Goal: Transaction & Acquisition: Purchase product/service

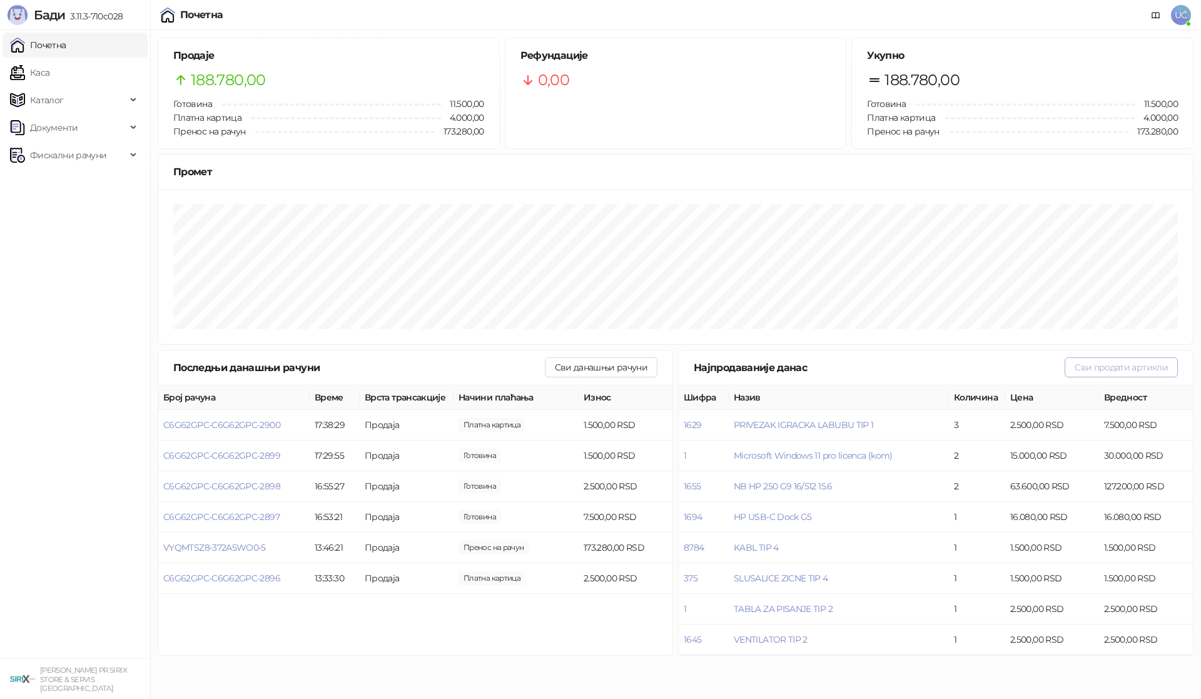
click at [1140, 372] on button "Сви продати артикли" at bounding box center [1120, 367] width 113 height 20
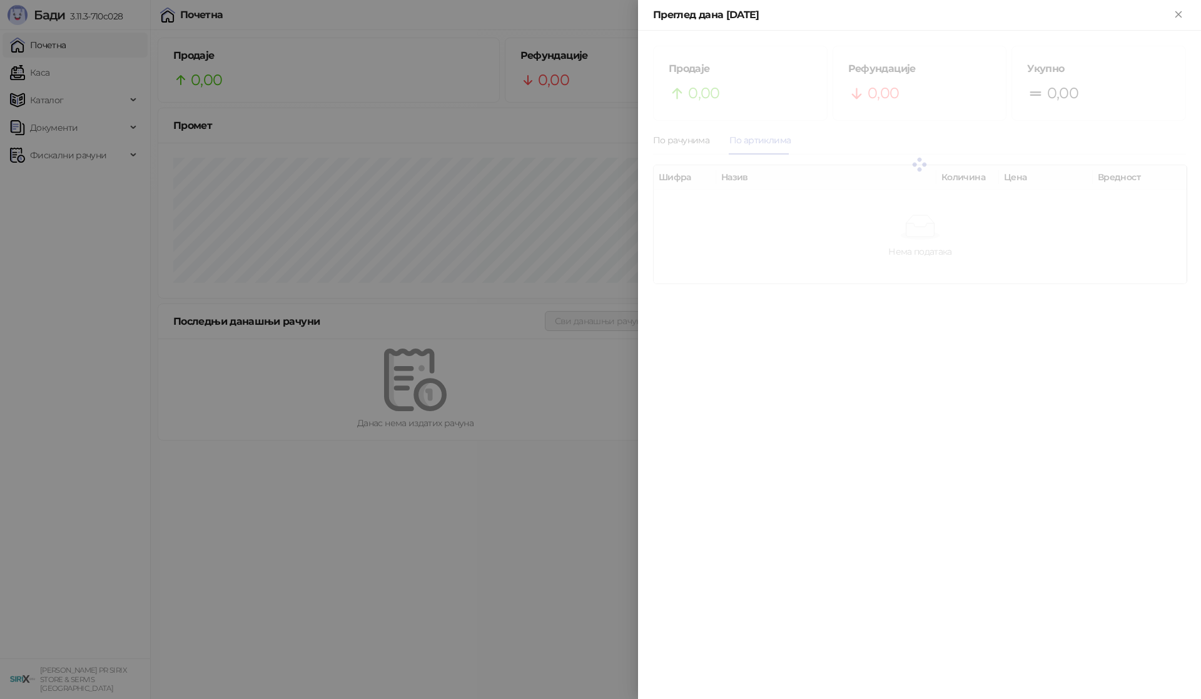
drag, startPoint x: 290, startPoint y: 215, endPoint x: 171, endPoint y: 166, distance: 128.2
click at [285, 216] on div at bounding box center [600, 349] width 1201 height 699
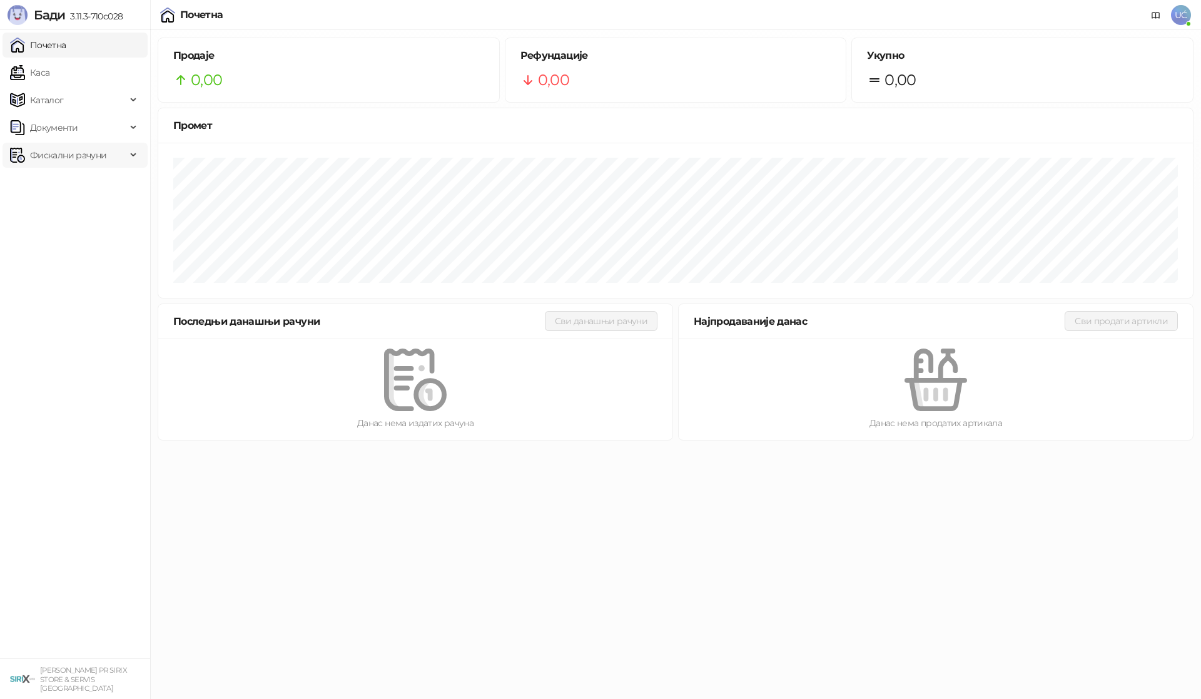
click at [94, 148] on span "Фискални рачуни" at bounding box center [68, 155] width 76 height 25
click at [81, 205] on link "По данима" at bounding box center [48, 210] width 66 height 25
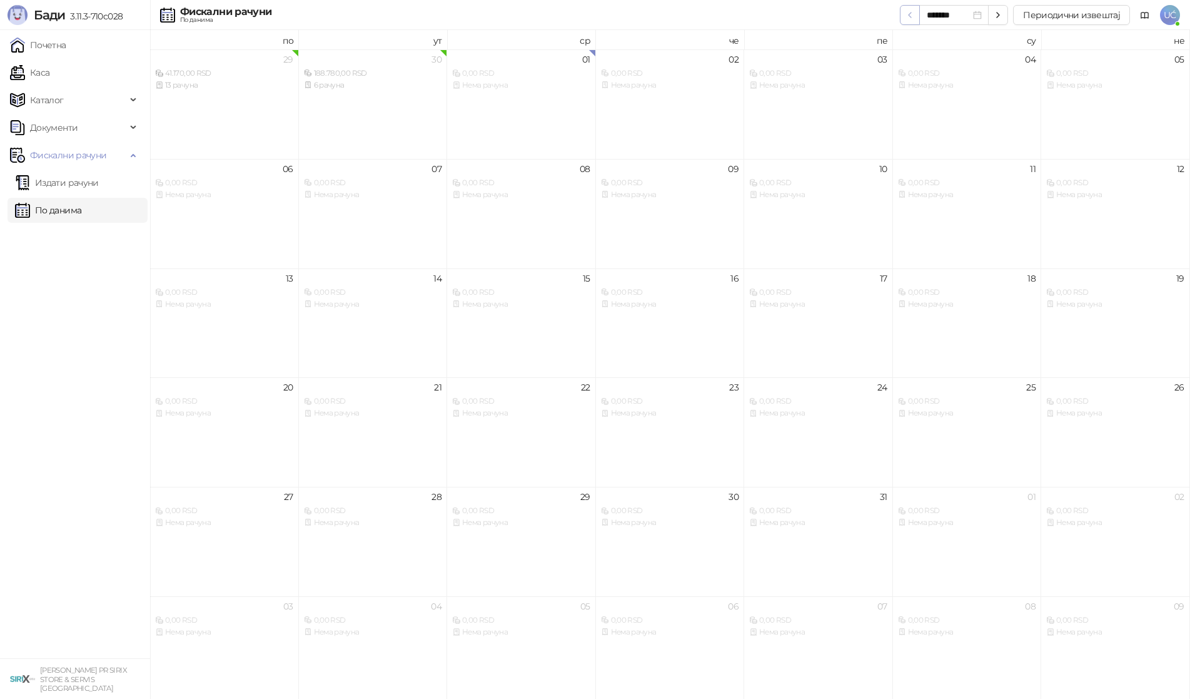
click at [915, 16] on icon "button" at bounding box center [910, 15] width 10 height 10
type input "*******"
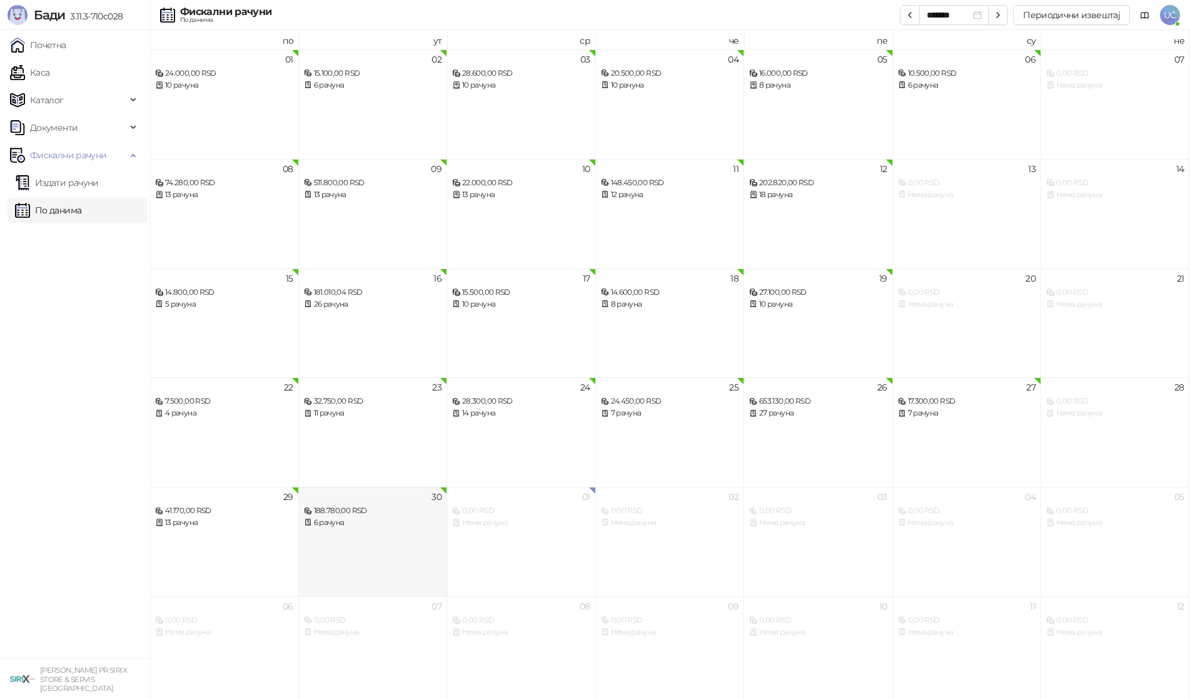
click at [396, 542] on div "30 188.780,00 RSD 6 рачуна" at bounding box center [373, 541] width 149 height 109
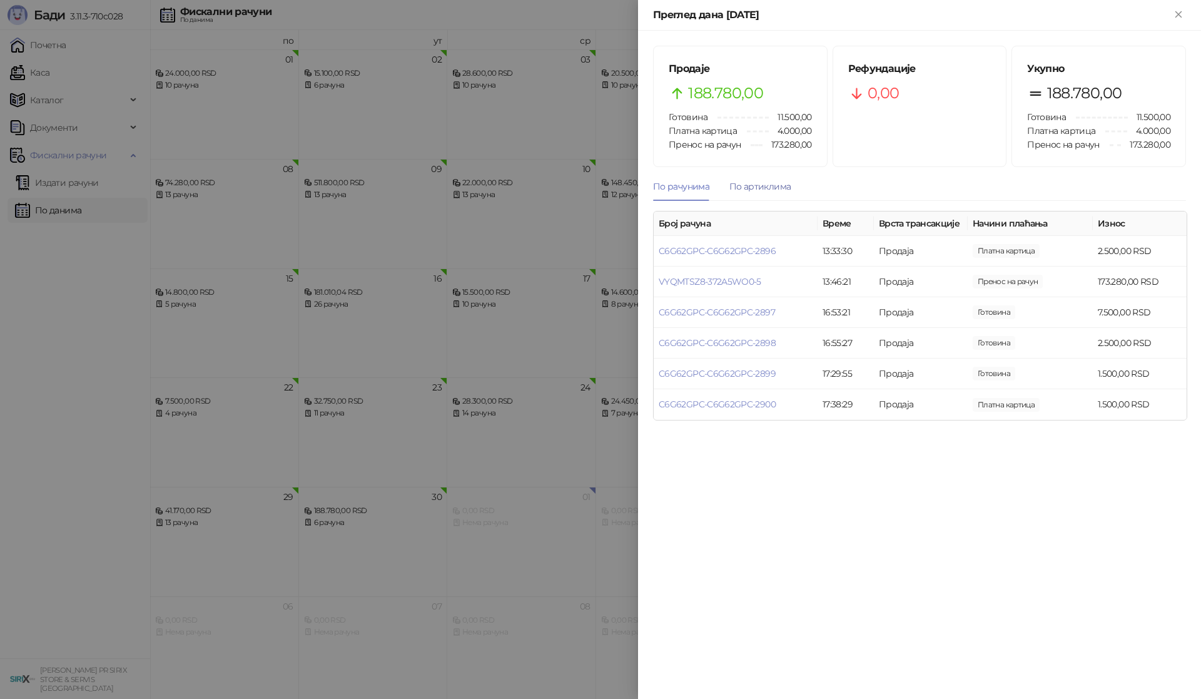
drag, startPoint x: 775, startPoint y: 191, endPoint x: 779, endPoint y: 197, distance: 6.8
click at [775, 193] on div "По артиклима" at bounding box center [759, 186] width 61 height 29
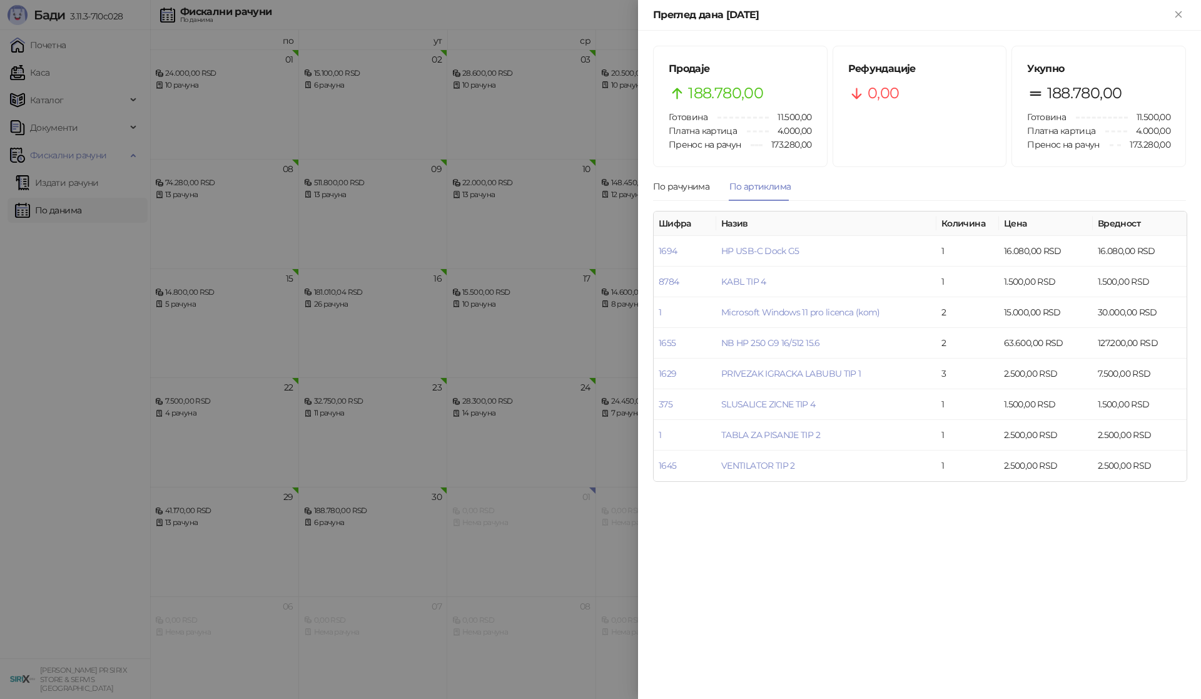
drag, startPoint x: 341, startPoint y: 238, endPoint x: 134, endPoint y: 159, distance: 221.7
click at [337, 238] on div at bounding box center [600, 349] width 1201 height 699
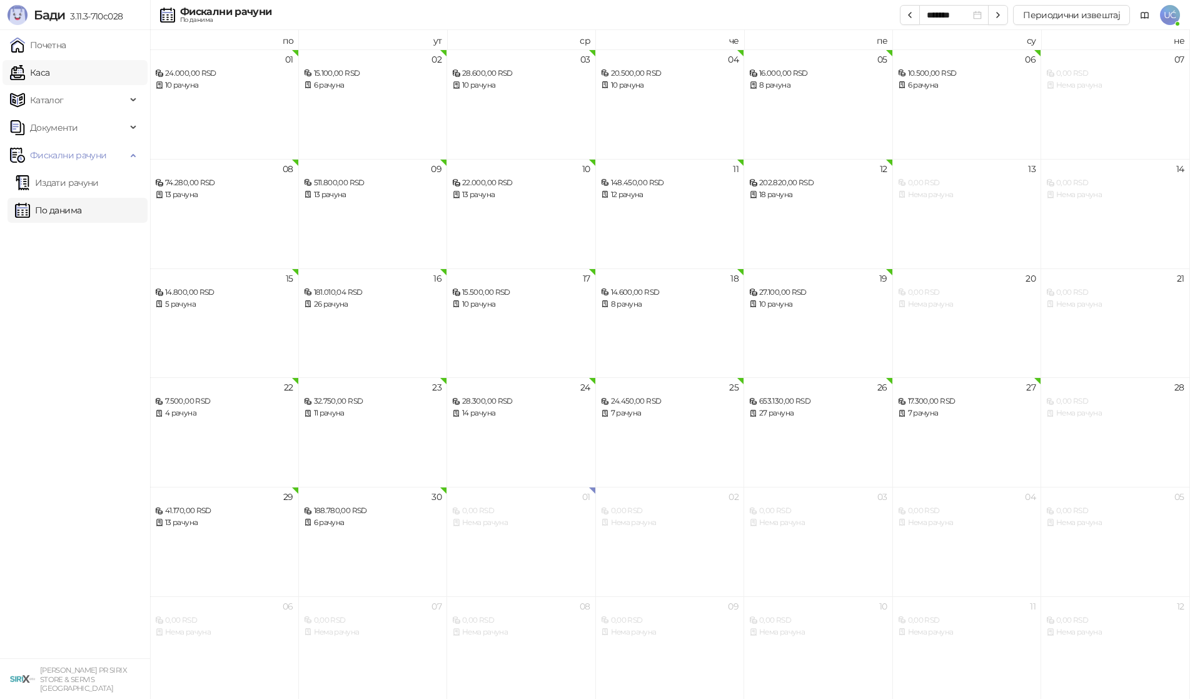
click at [32, 68] on link "Каса" at bounding box center [29, 72] width 39 height 25
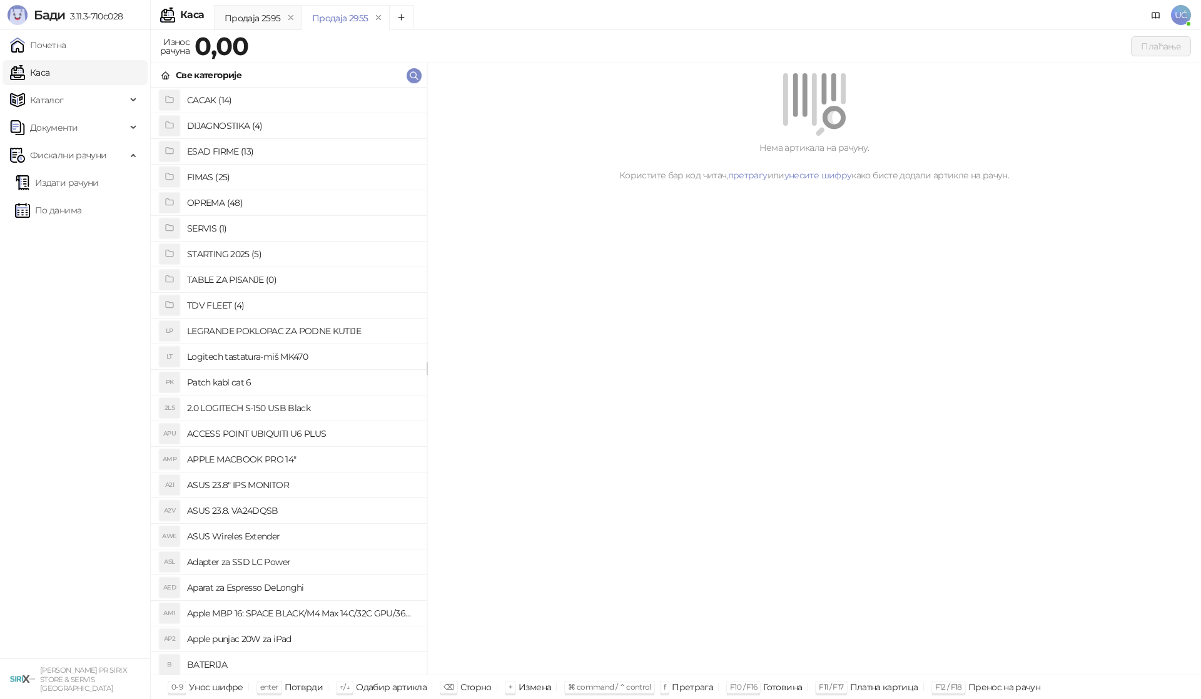
click at [369, 193] on h4 "OPREMA (48)" at bounding box center [302, 203] width 230 height 20
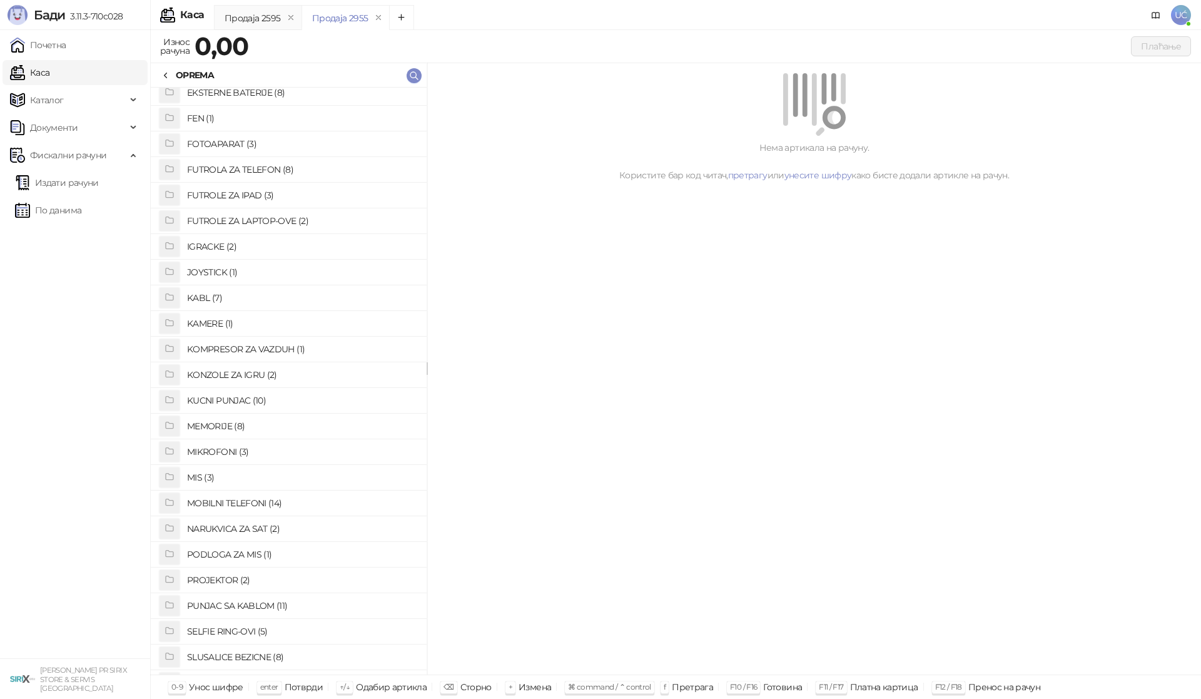
scroll to position [188, 0]
click at [286, 400] on h4 "KUCNI PUNJAC (10)" at bounding box center [302, 400] width 230 height 20
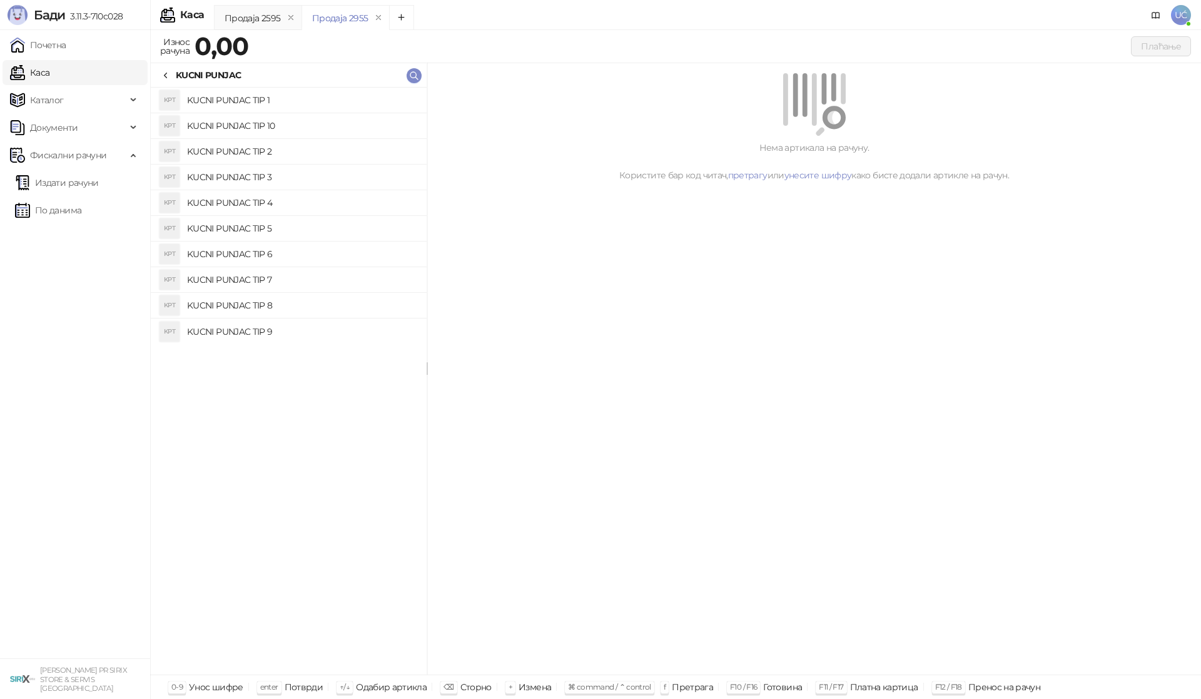
click at [49, 72] on link "Каса" at bounding box center [29, 72] width 39 height 25
click at [49, 79] on link "Каса" at bounding box center [29, 72] width 39 height 25
click at [167, 71] on icon at bounding box center [166, 76] width 10 height 10
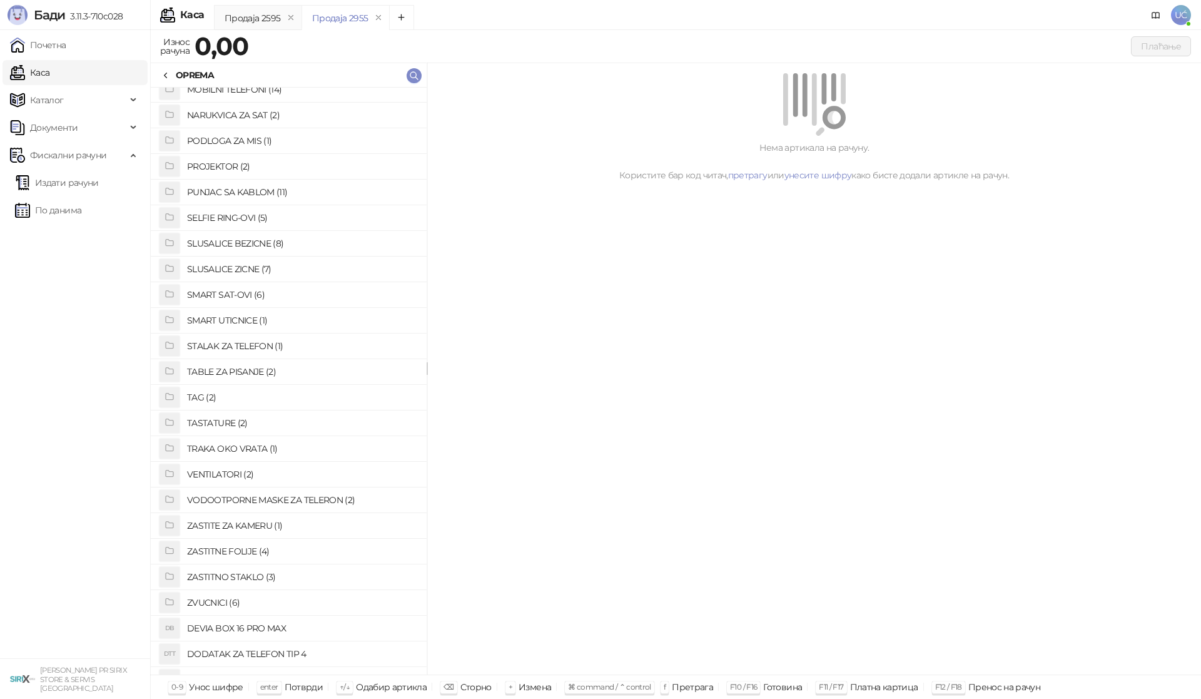
scroll to position [644, 0]
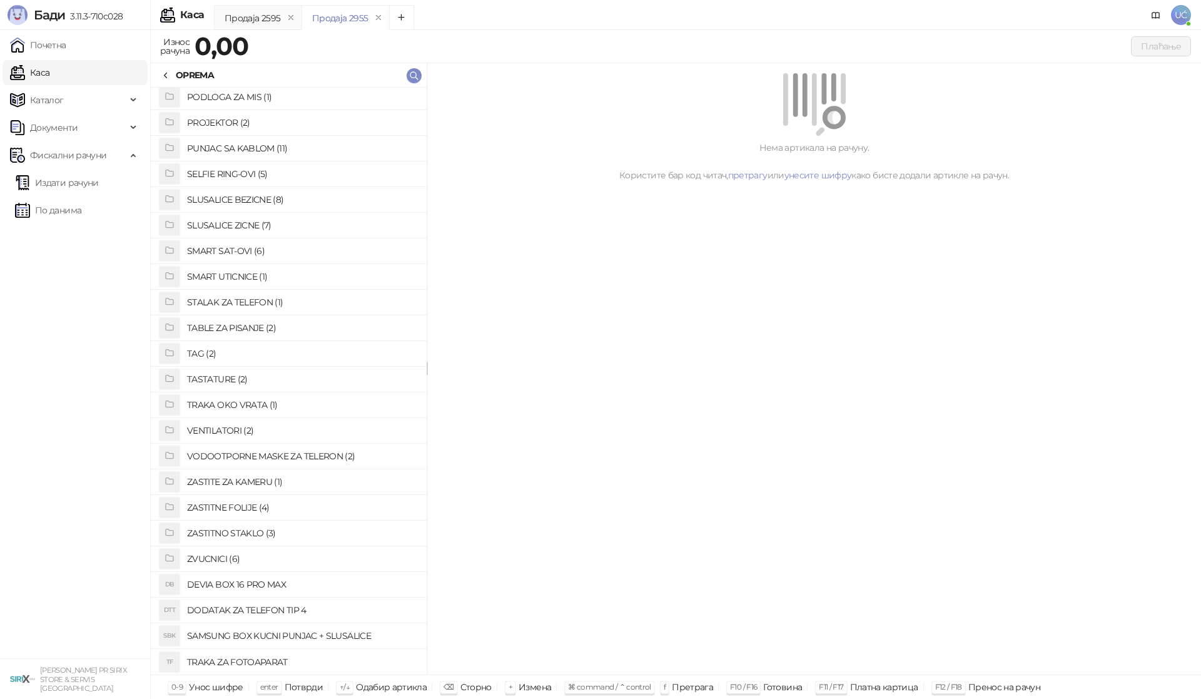
click at [276, 149] on h4 "PUNJAC SA KABLOM (11)" at bounding box center [302, 148] width 230 height 20
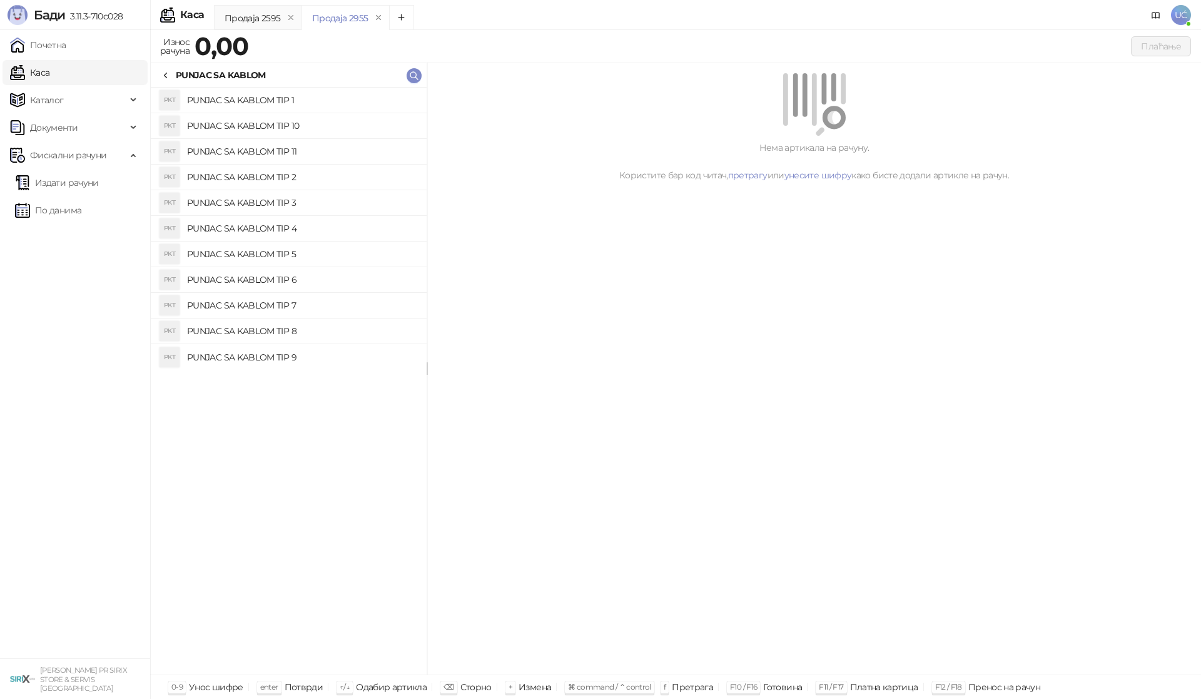
click at [291, 201] on h4 "PUNJAC SA KABLOM TIP 3" at bounding box center [302, 203] width 230 height 20
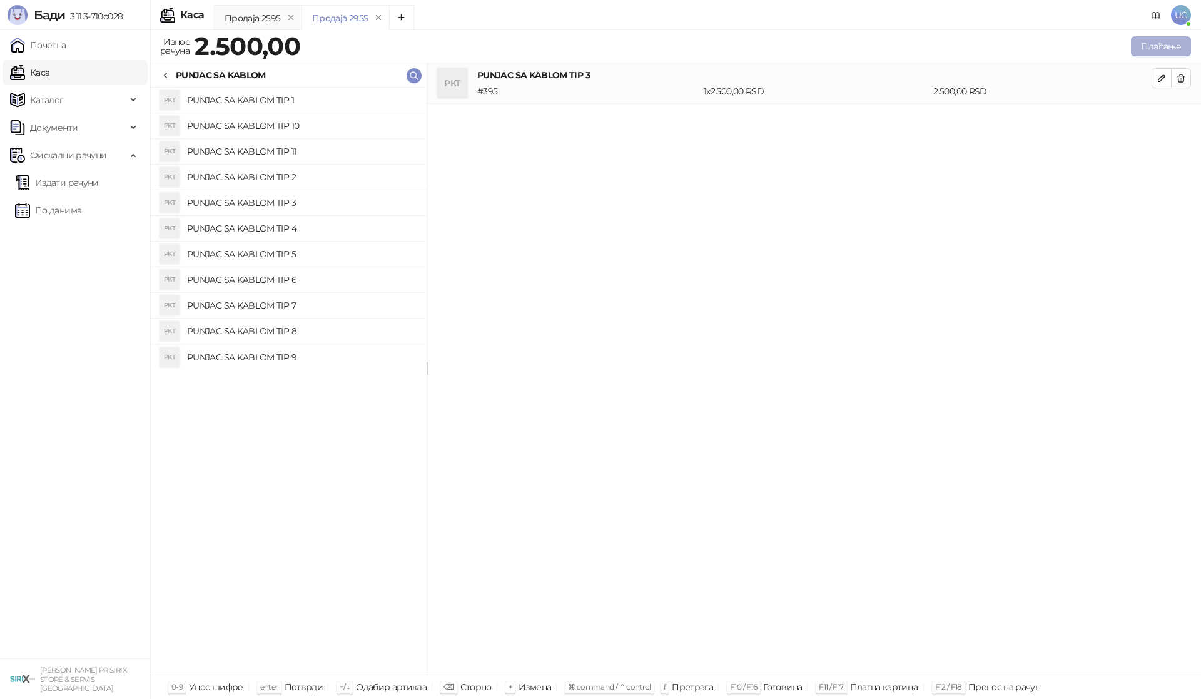
click at [1179, 50] on button "Плаћање" at bounding box center [1161, 46] width 60 height 20
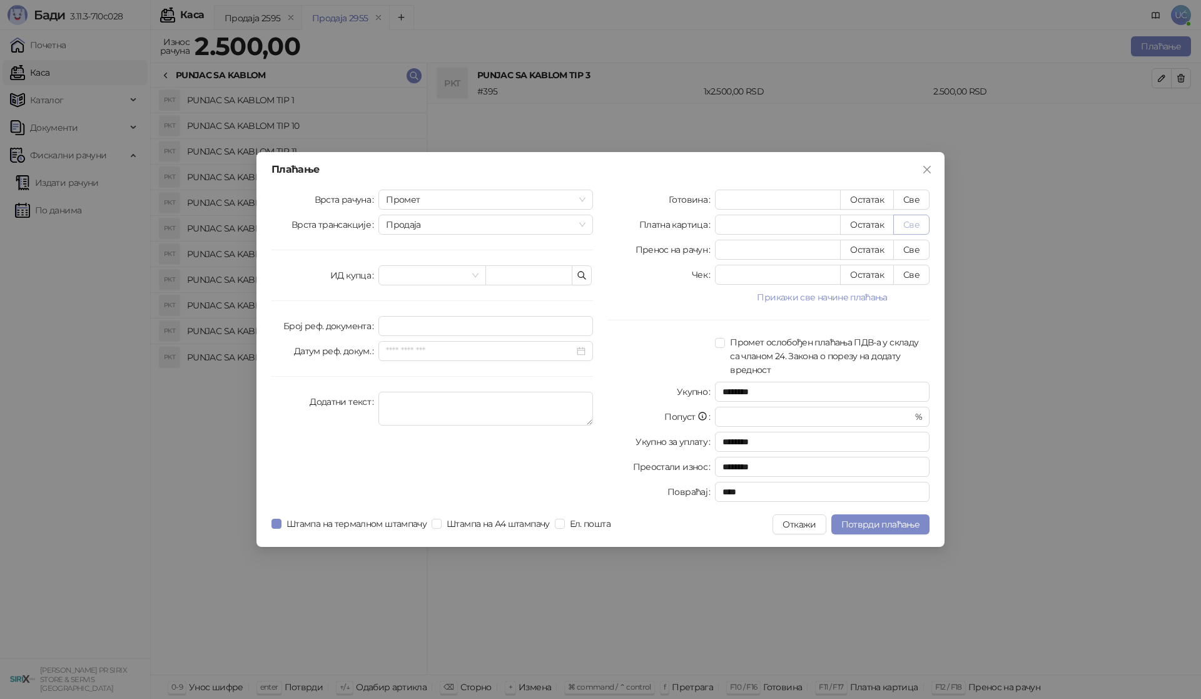
click at [915, 222] on button "Све" at bounding box center [911, 225] width 36 height 20
type input "****"
click at [892, 529] on button "Потврди плаћање" at bounding box center [880, 524] width 98 height 20
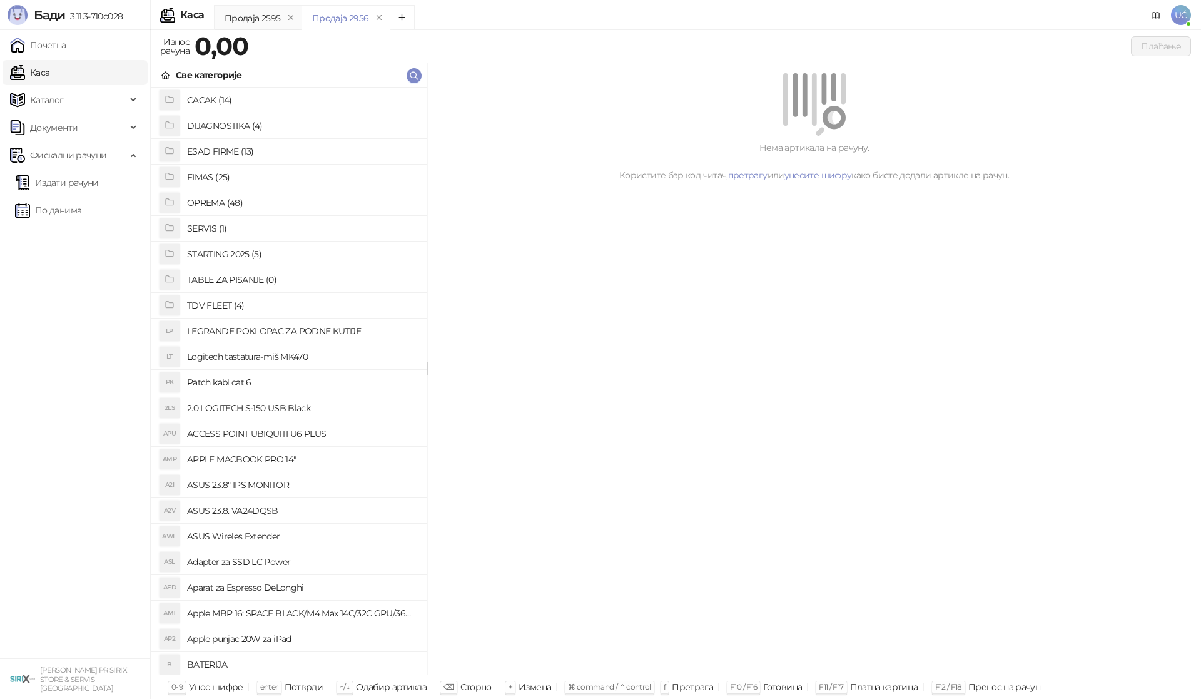
click at [263, 211] on h4 "OPREMA (48)" at bounding box center [302, 203] width 230 height 20
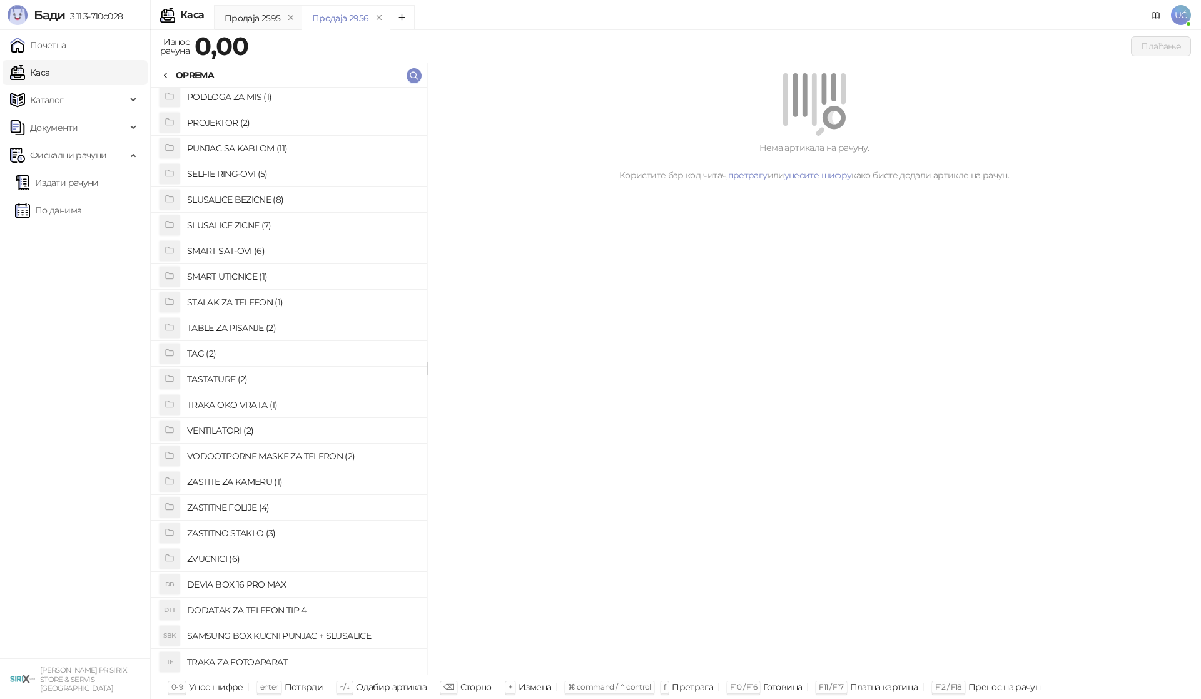
click at [286, 198] on h4 "SLUSALICE BEZICNE (8)" at bounding box center [302, 200] width 230 height 20
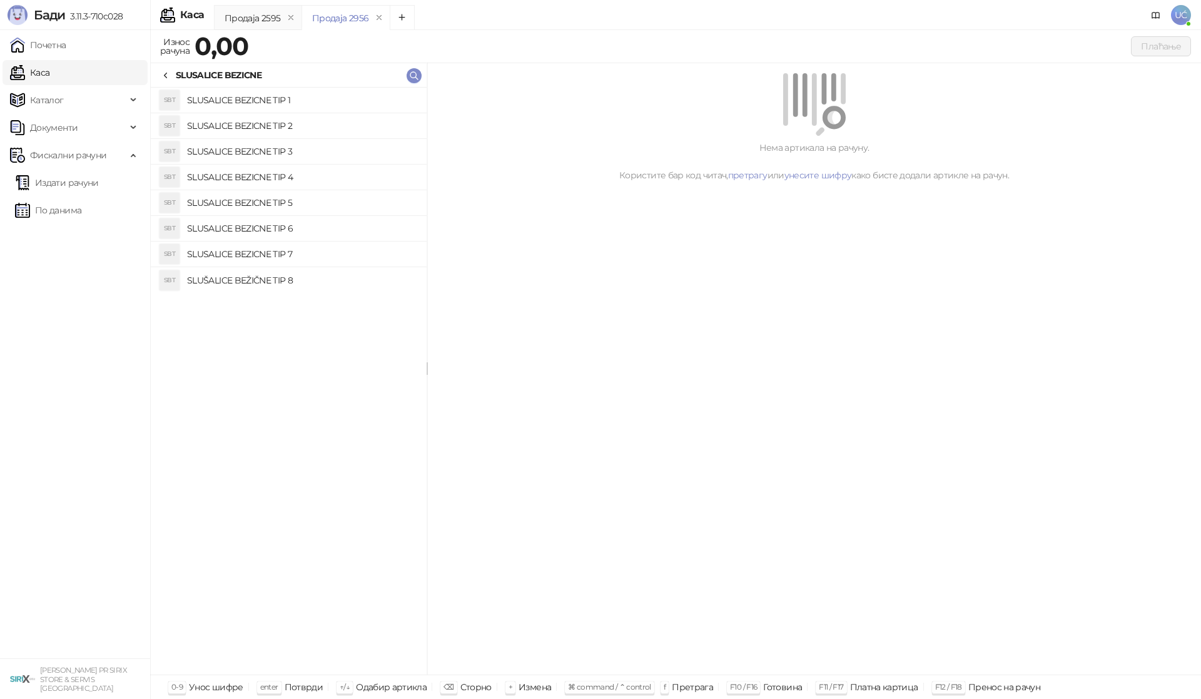
click at [295, 155] on h4 "SLUSALICE BEZICNE TIP 3" at bounding box center [302, 151] width 230 height 20
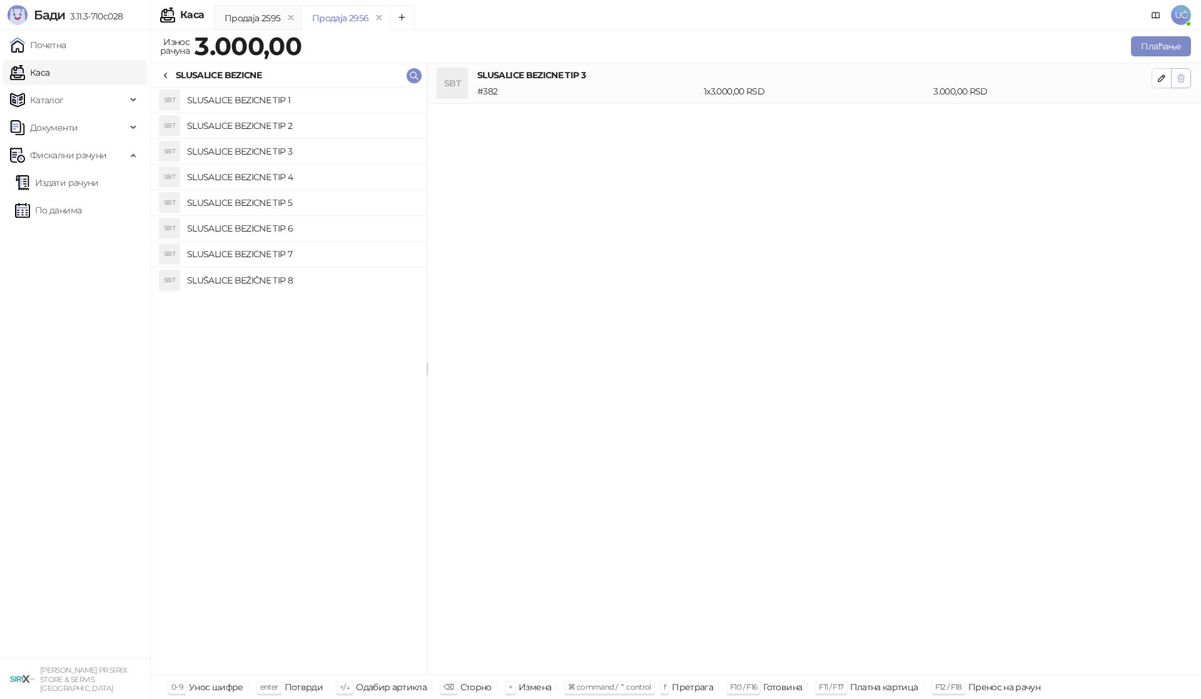
click at [1184, 82] on icon "button" at bounding box center [1181, 78] width 10 height 10
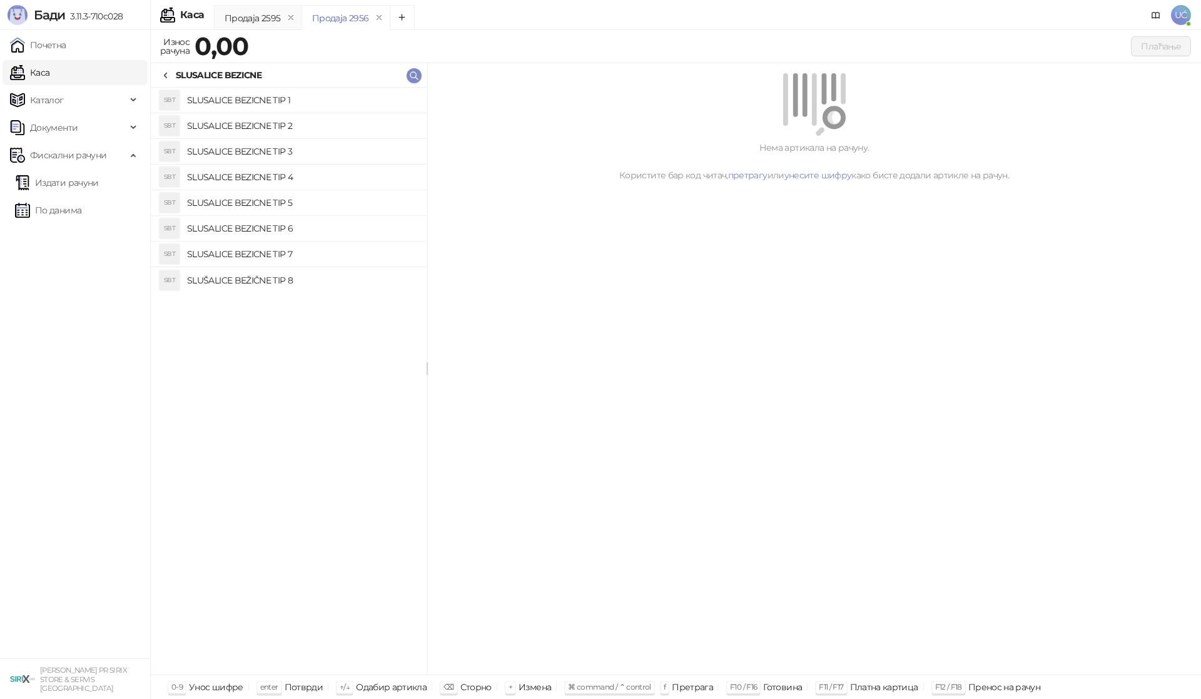
click at [336, 136] on li "SBT SLUSALICE BEZICNE TIP 2" at bounding box center [289, 126] width 276 height 26
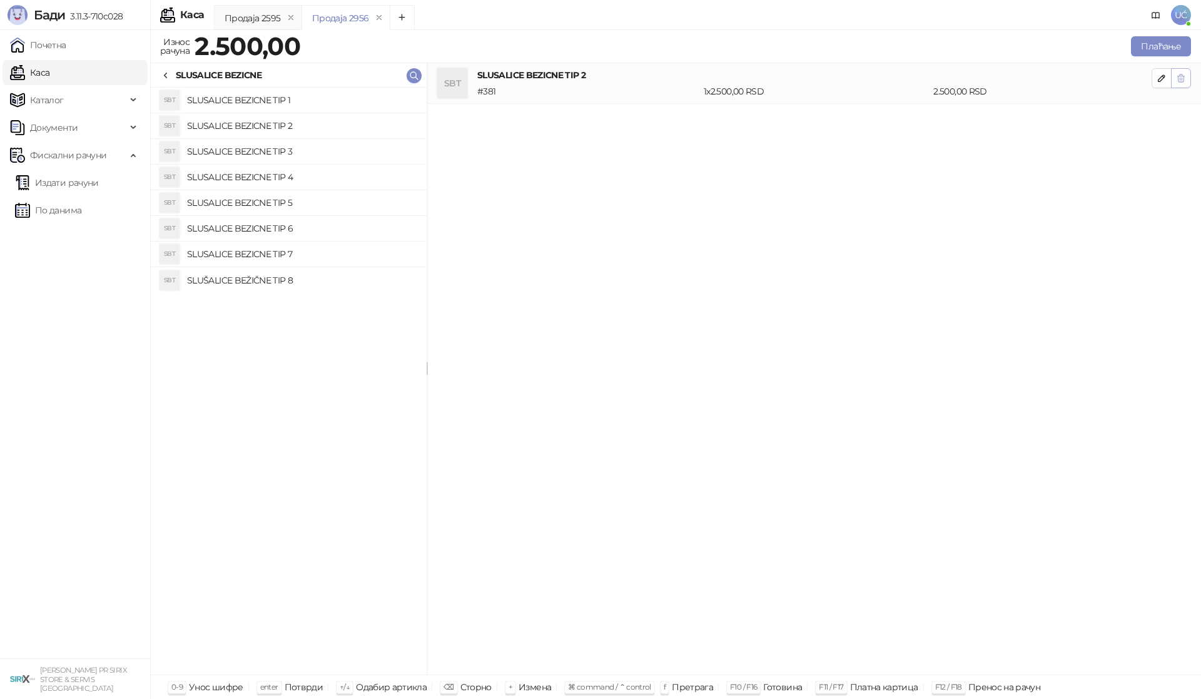
click at [1178, 75] on icon "button" at bounding box center [1181, 78] width 10 height 10
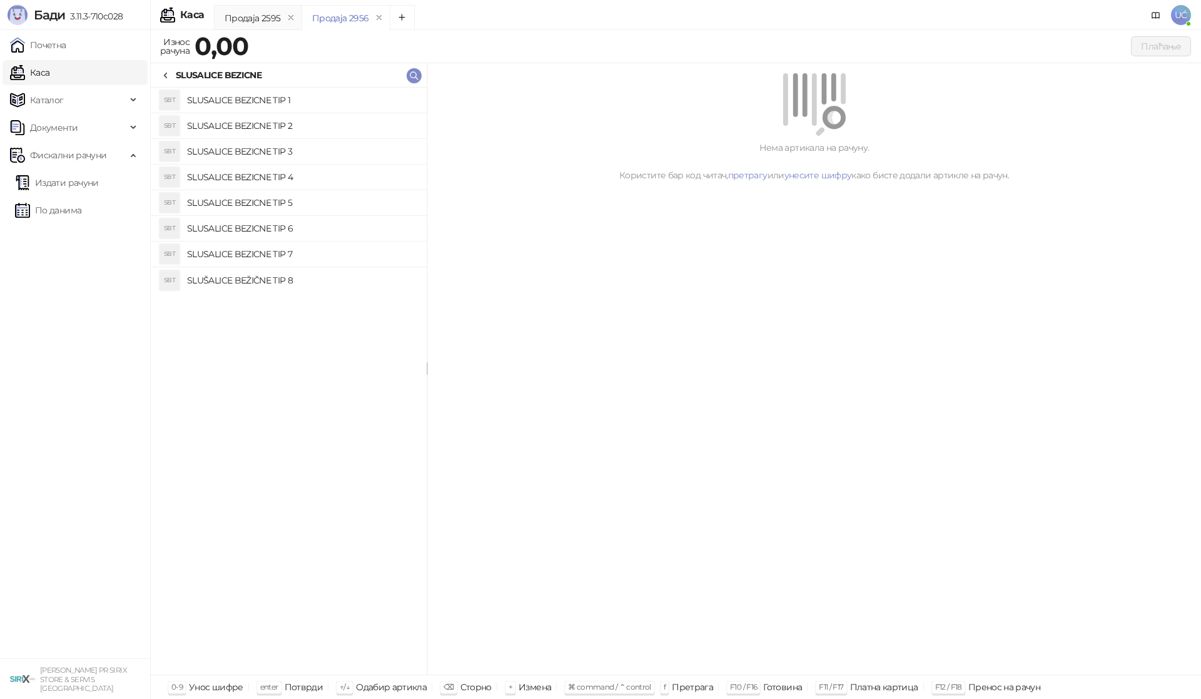
click at [365, 113] on li "SBT SLUSALICE BEZICNE TIP 2" at bounding box center [289, 126] width 276 height 26
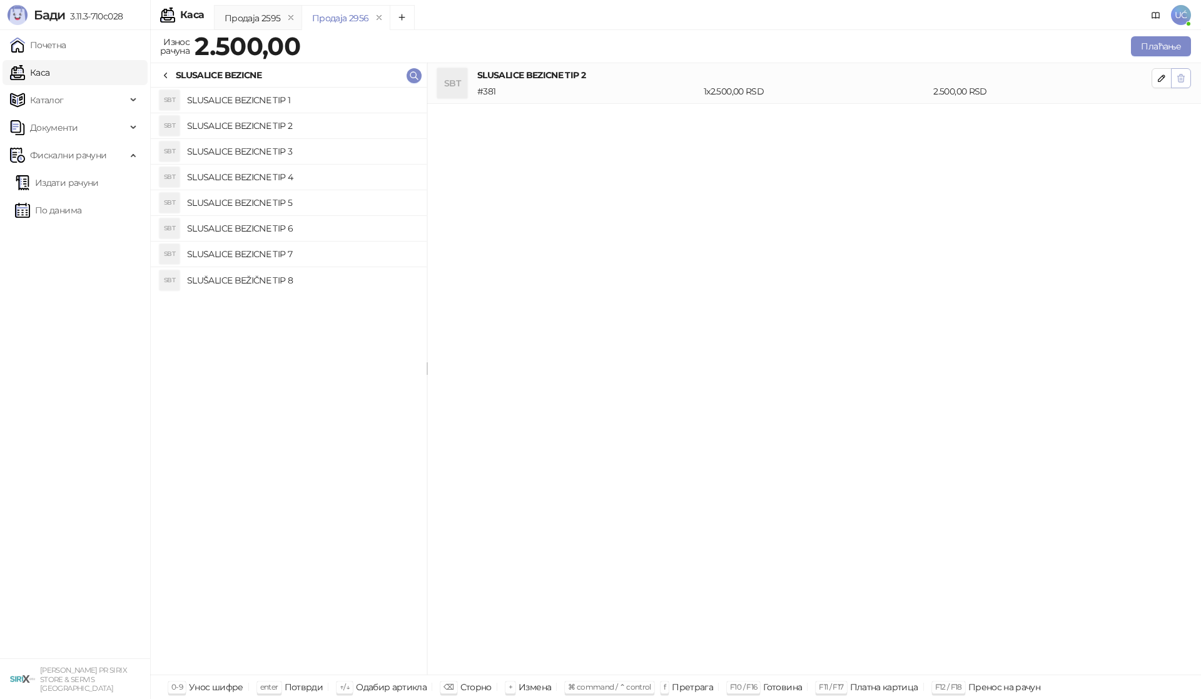
click at [1188, 79] on button "button" at bounding box center [1181, 78] width 20 height 20
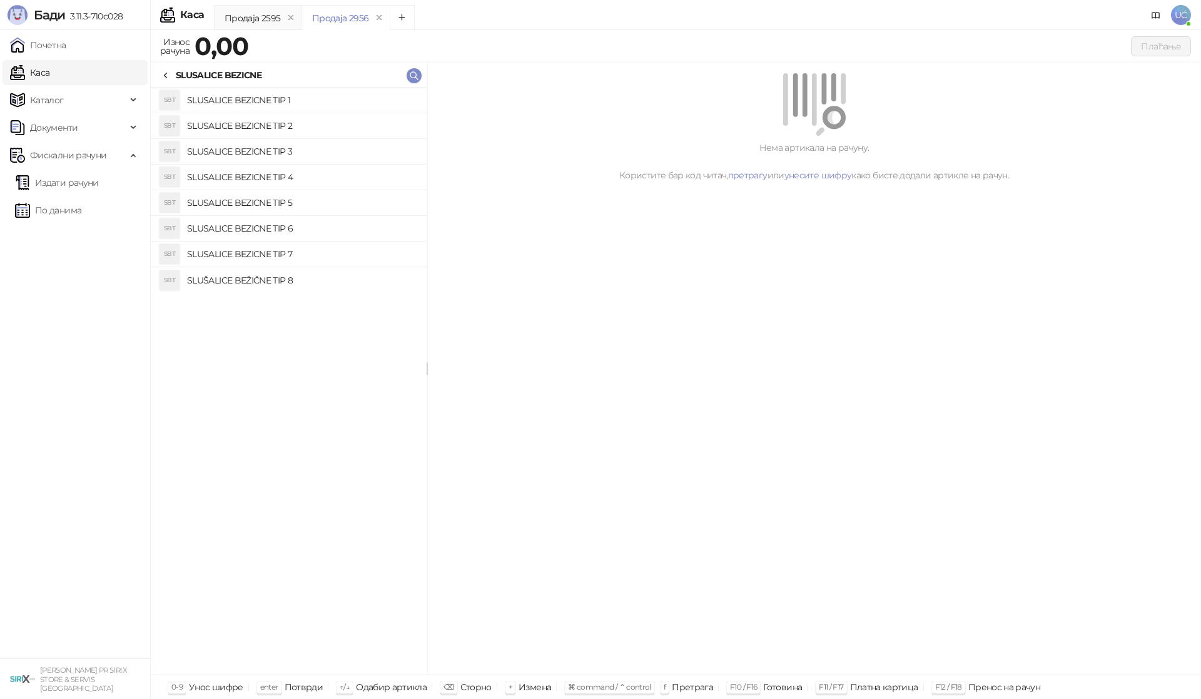
click at [303, 111] on li "SBT SLUSALICE BEZICNE TIP 1" at bounding box center [289, 101] width 276 height 26
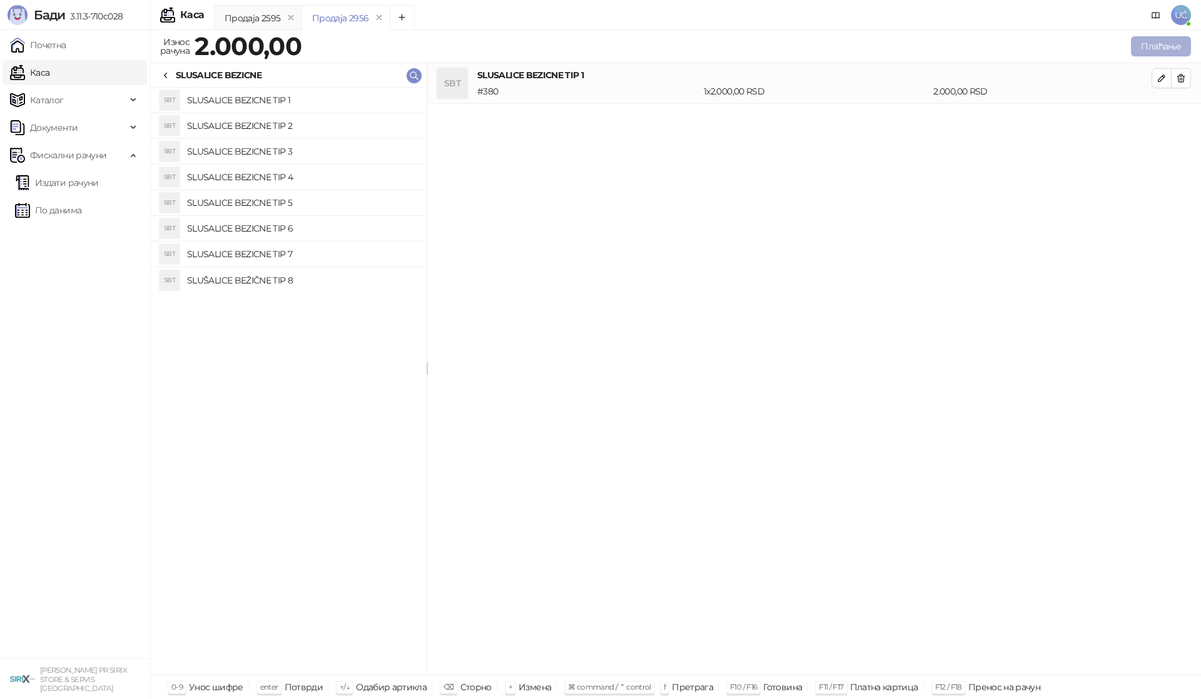
click at [1172, 39] on button "Плаћање" at bounding box center [1161, 46] width 60 height 20
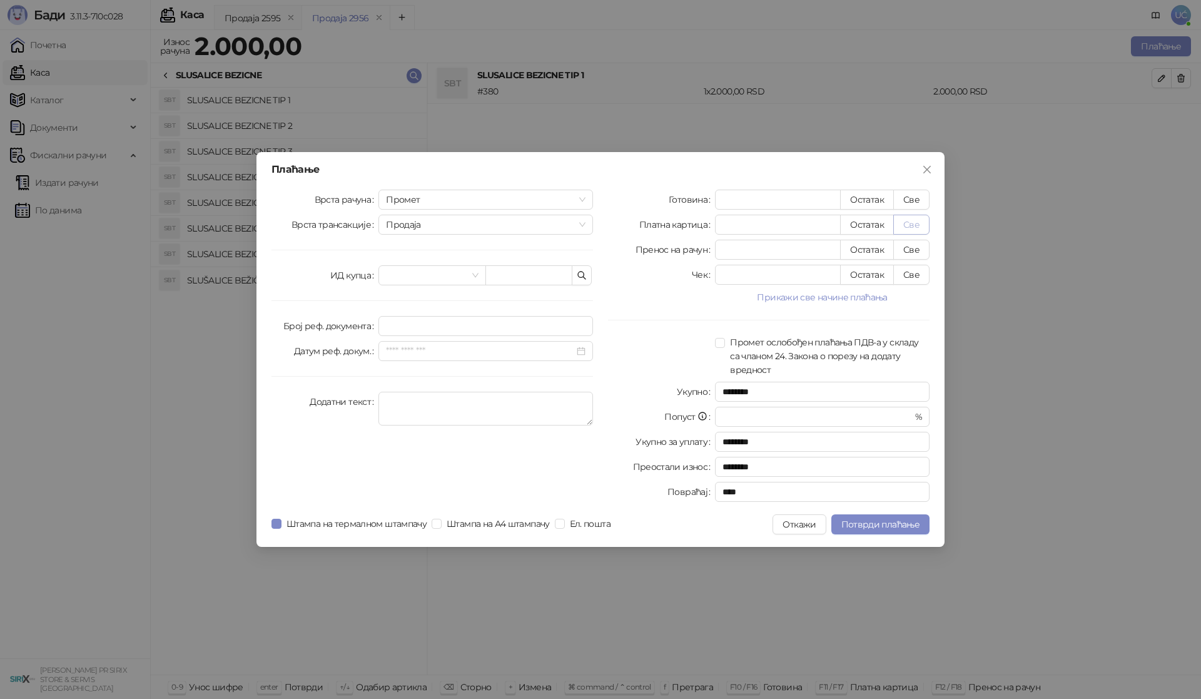
click at [918, 219] on button "Све" at bounding box center [911, 225] width 36 height 20
type input "****"
click at [916, 502] on div "Готовина * Остатак Све Платна картица **** Остатак Све Пренос на рачун * Остата…" at bounding box center [768, 348] width 336 height 317
click at [896, 528] on span "Потврди плаћање" at bounding box center [880, 523] width 78 height 11
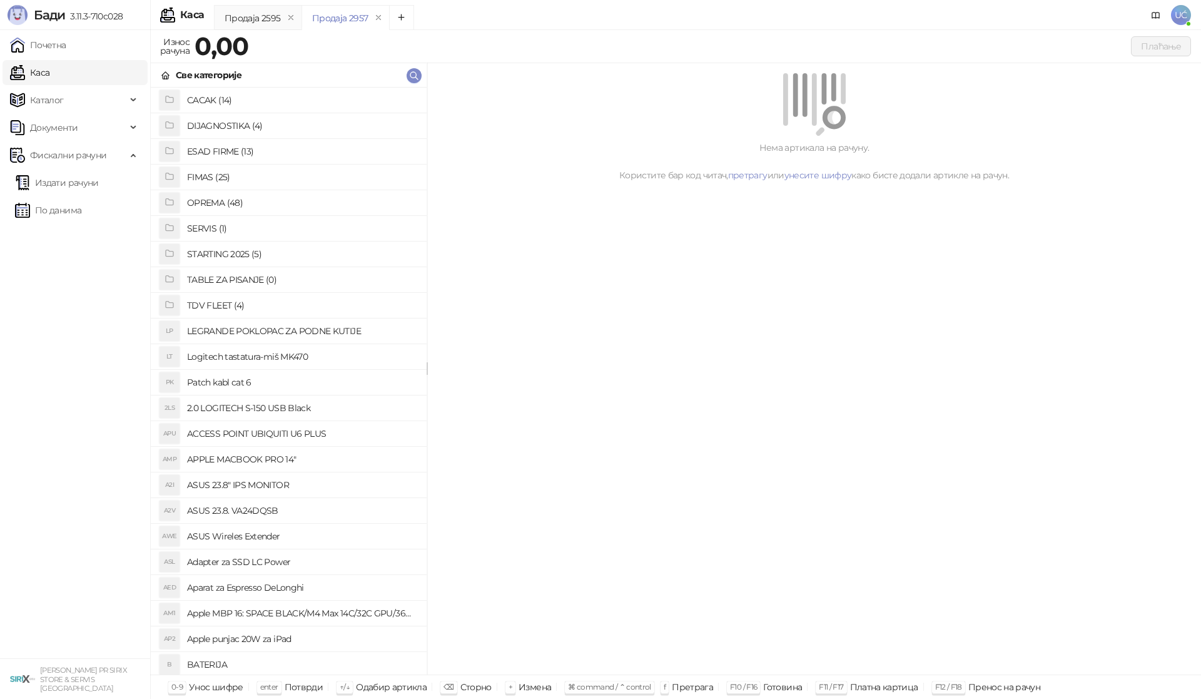
click at [214, 210] on h4 "OPREMA (48)" at bounding box center [302, 203] width 230 height 20
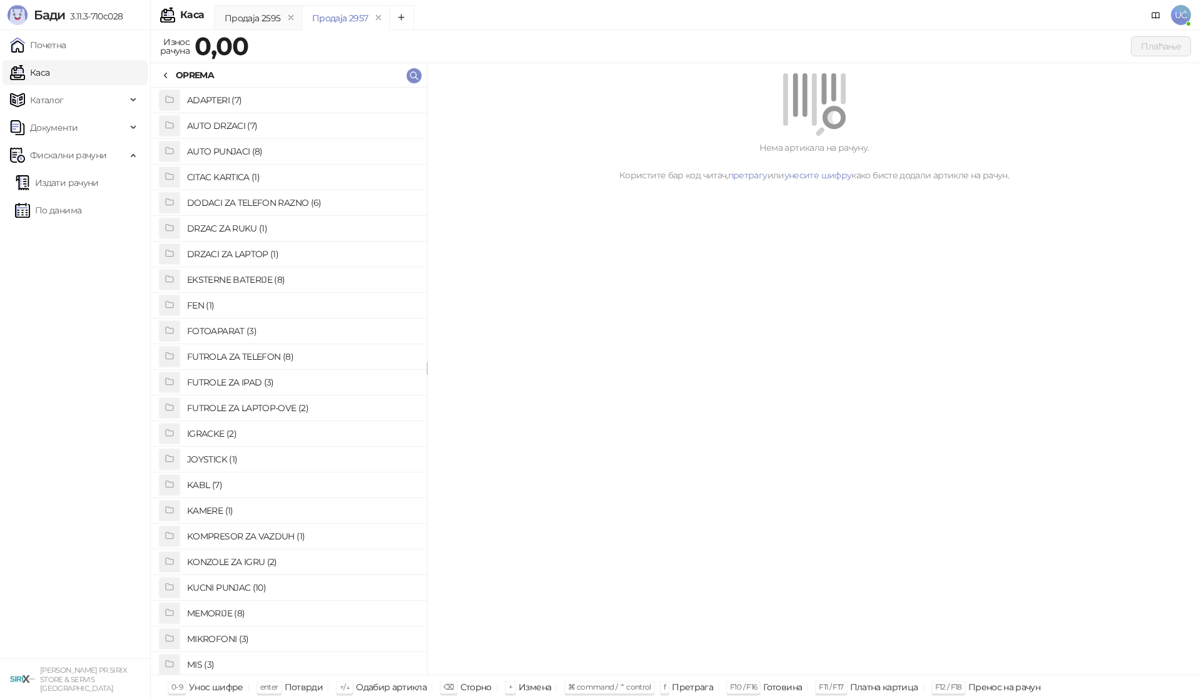
click at [288, 356] on h4 "FUTROLA ZA TELEFON (8)" at bounding box center [302, 356] width 230 height 20
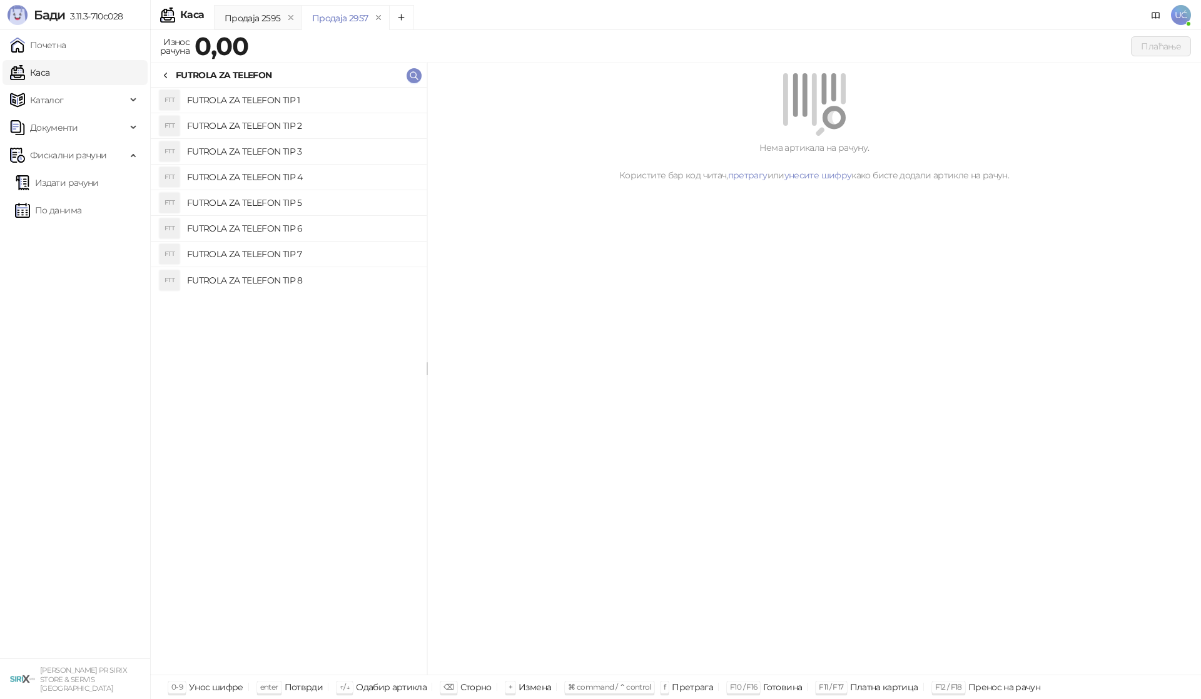
click at [328, 214] on li "FTT FUTROLA ZA TELEFON TIP 5" at bounding box center [289, 203] width 276 height 26
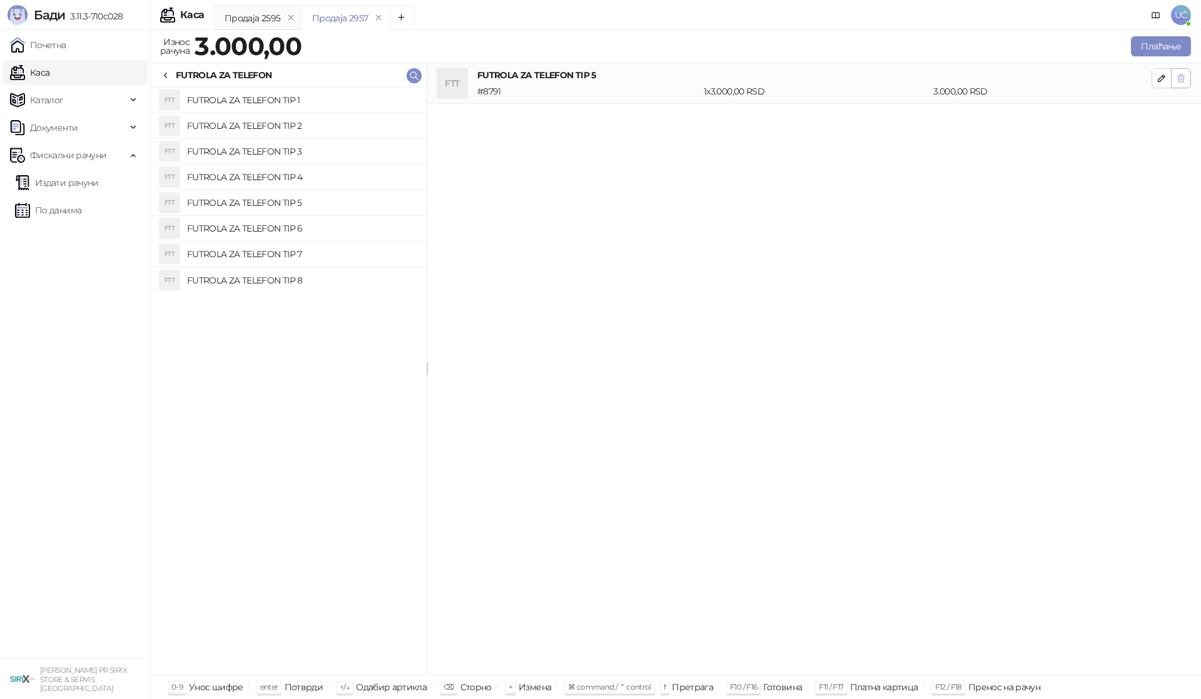
click at [1186, 81] on button "button" at bounding box center [1181, 78] width 20 height 20
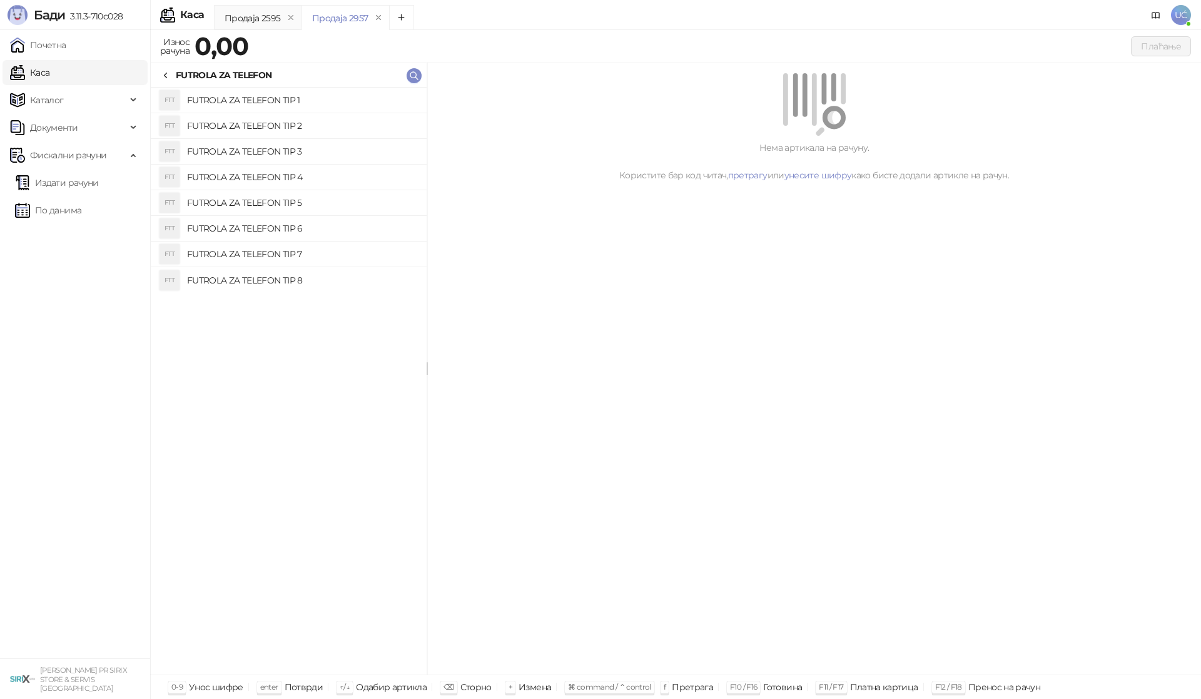
click at [174, 78] on div "FUTROLA ZA TELEFON" at bounding box center [216, 75] width 111 height 14
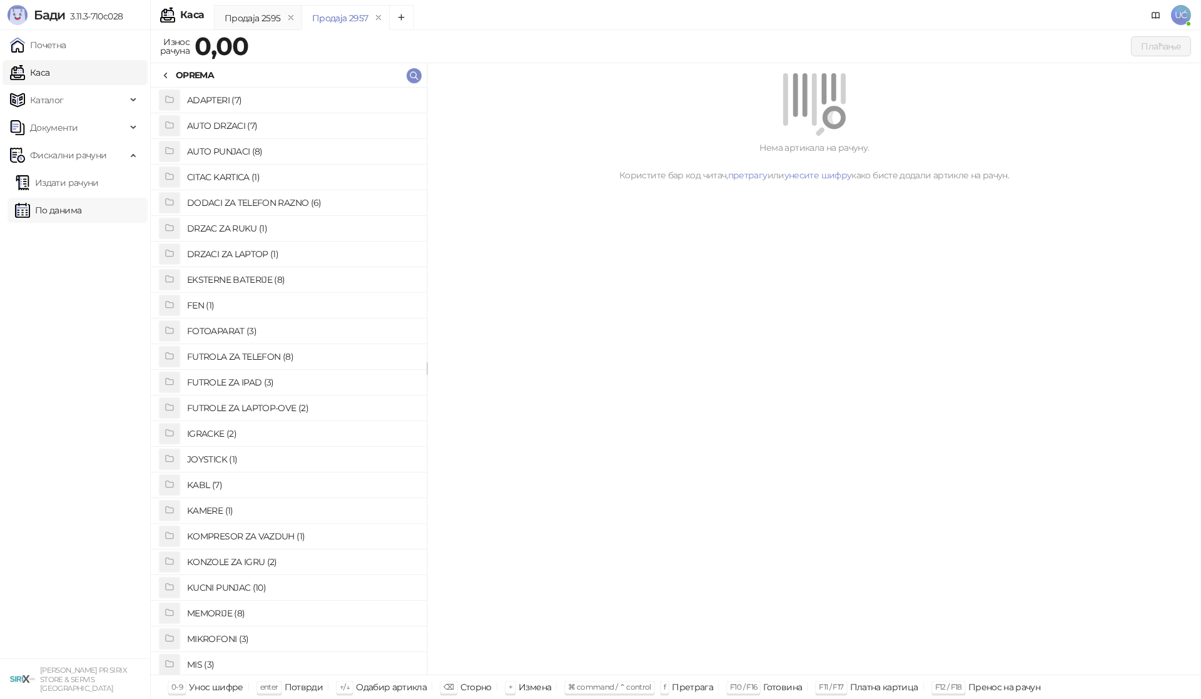
click at [57, 209] on link "По данима" at bounding box center [48, 210] width 66 height 25
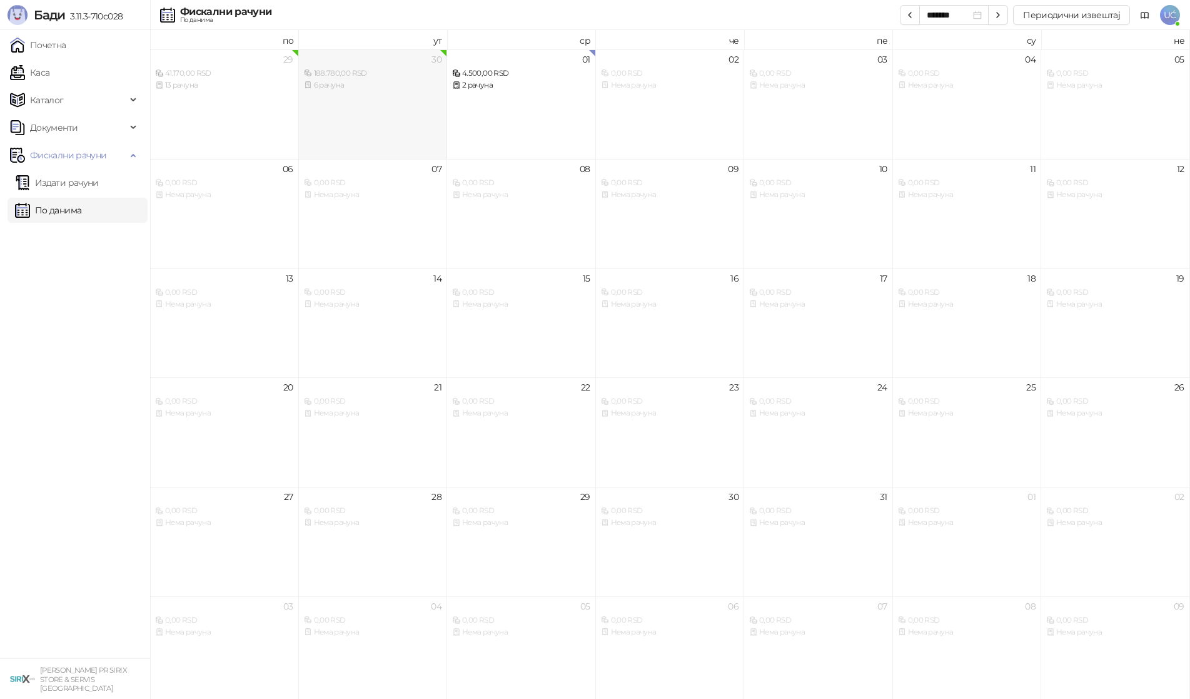
click at [415, 131] on div "30 188.780,00 RSD 6 рачуна" at bounding box center [373, 103] width 149 height 109
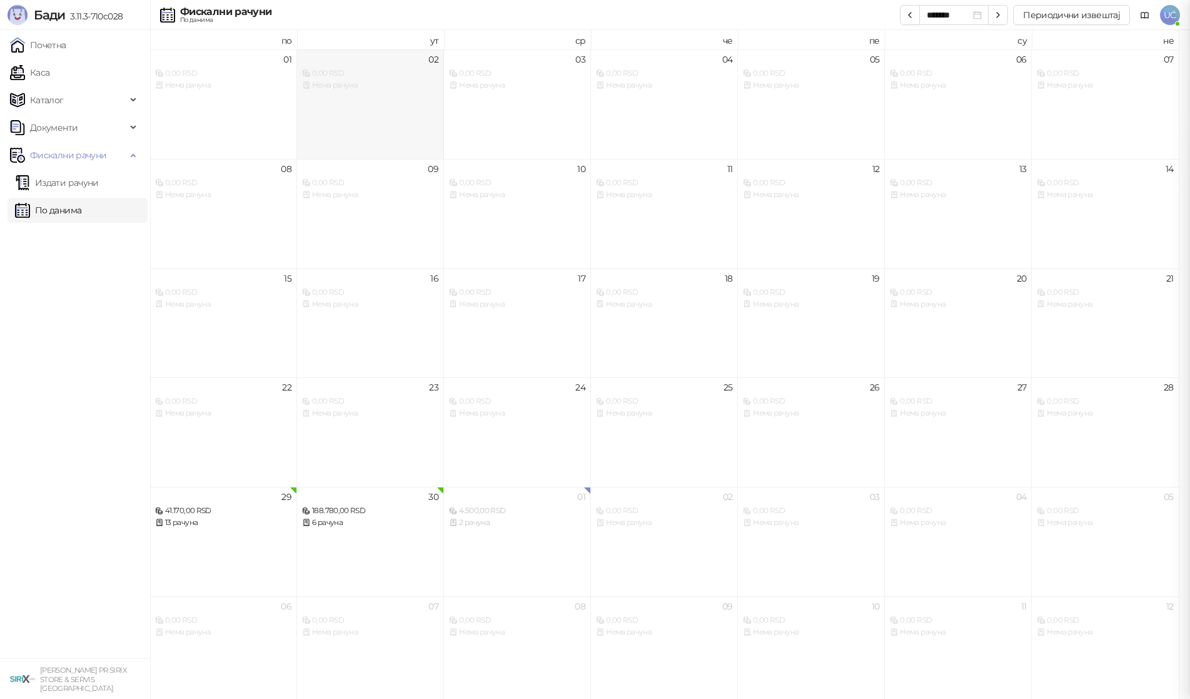
type input "*******"
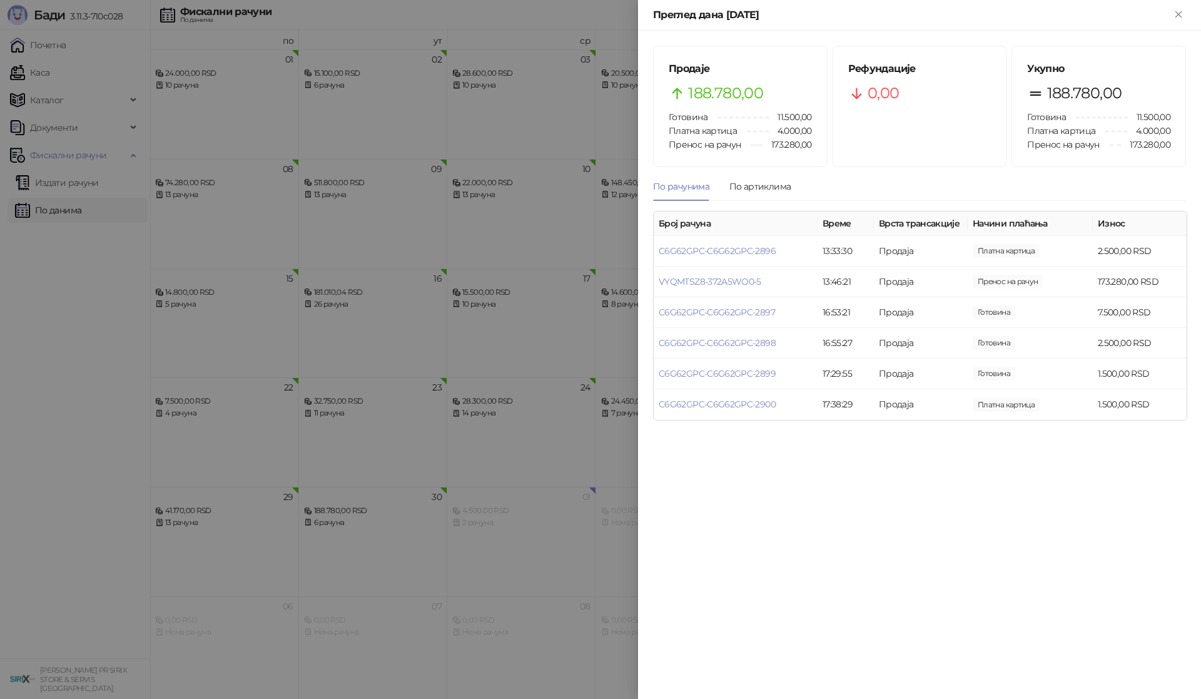
click at [498, 223] on div at bounding box center [600, 349] width 1201 height 699
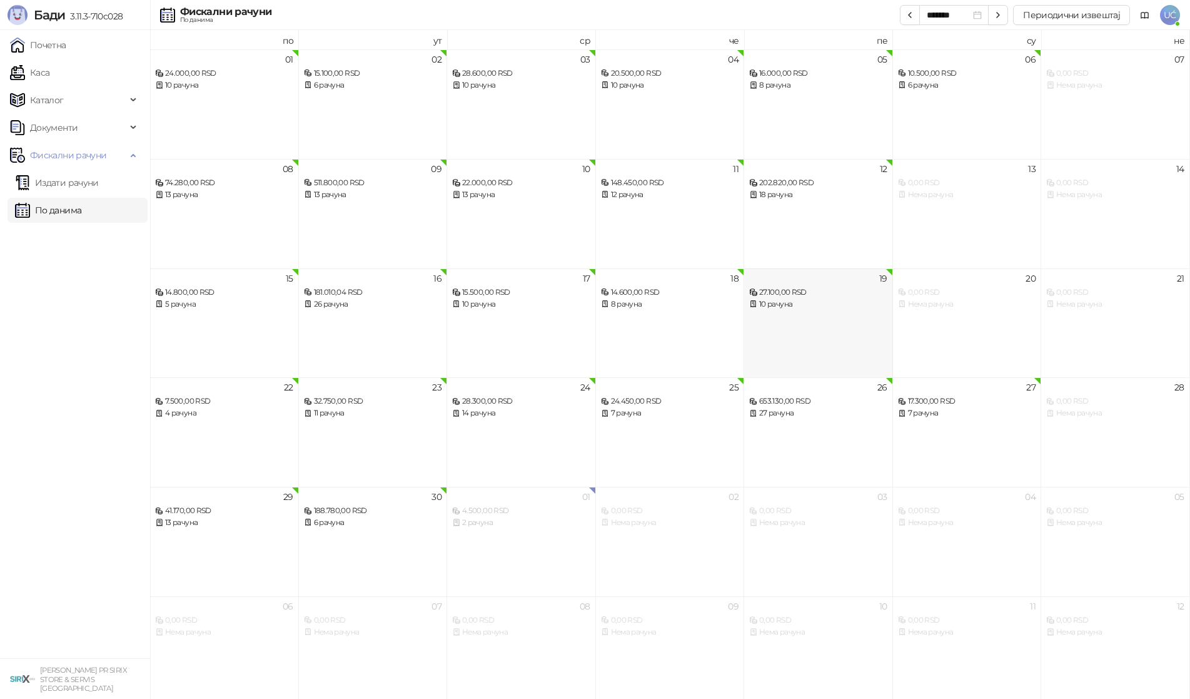
click at [839, 317] on div "19 27.100,00 RSD 10 рачуна" at bounding box center [818, 322] width 149 height 109
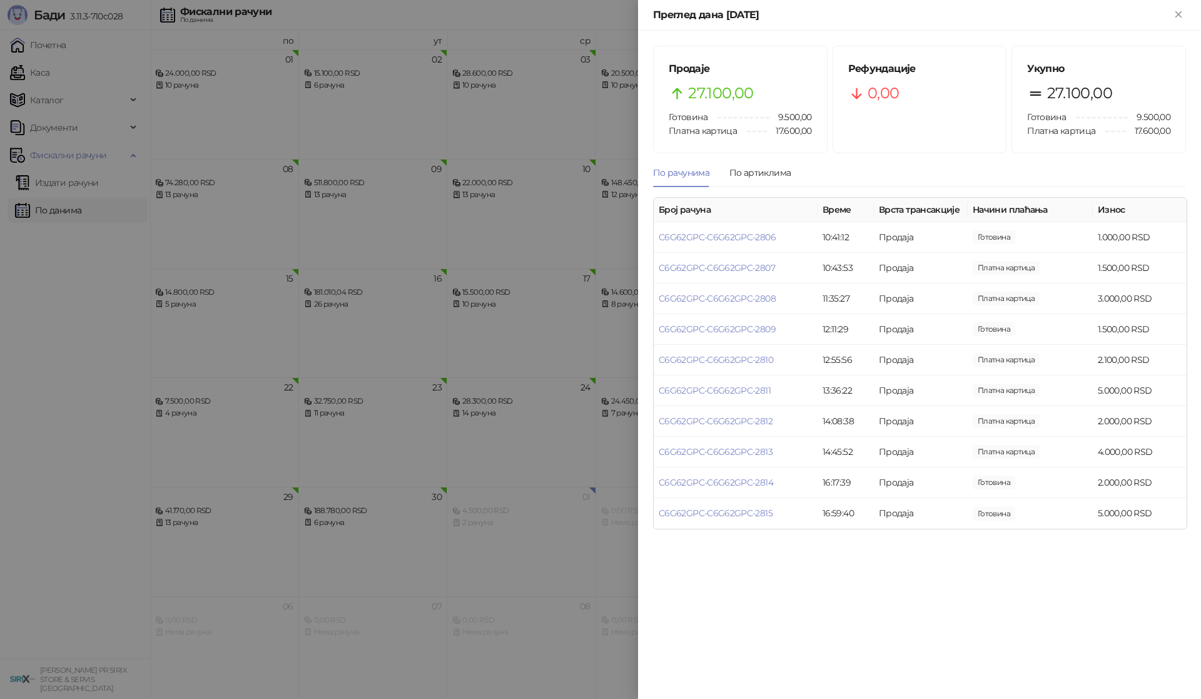
click at [512, 425] on div at bounding box center [600, 349] width 1201 height 699
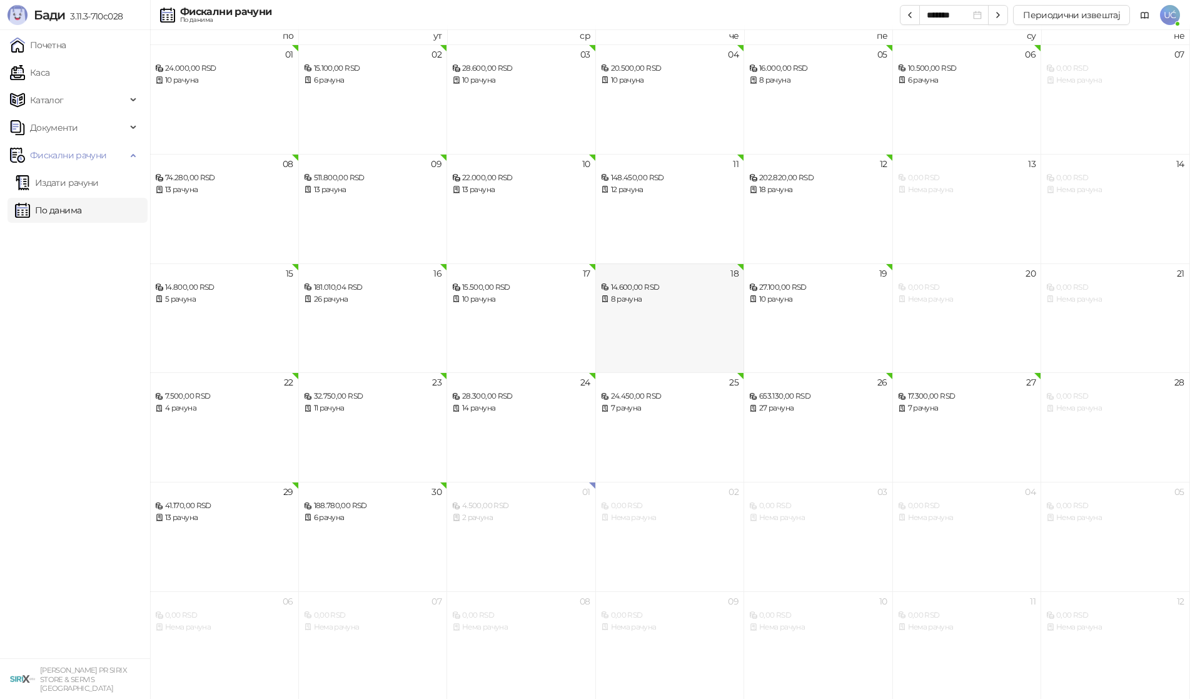
scroll to position [7, 0]
click at [243, 540] on div "29 41.170,00 RSD 13 рачуна" at bounding box center [224, 534] width 149 height 109
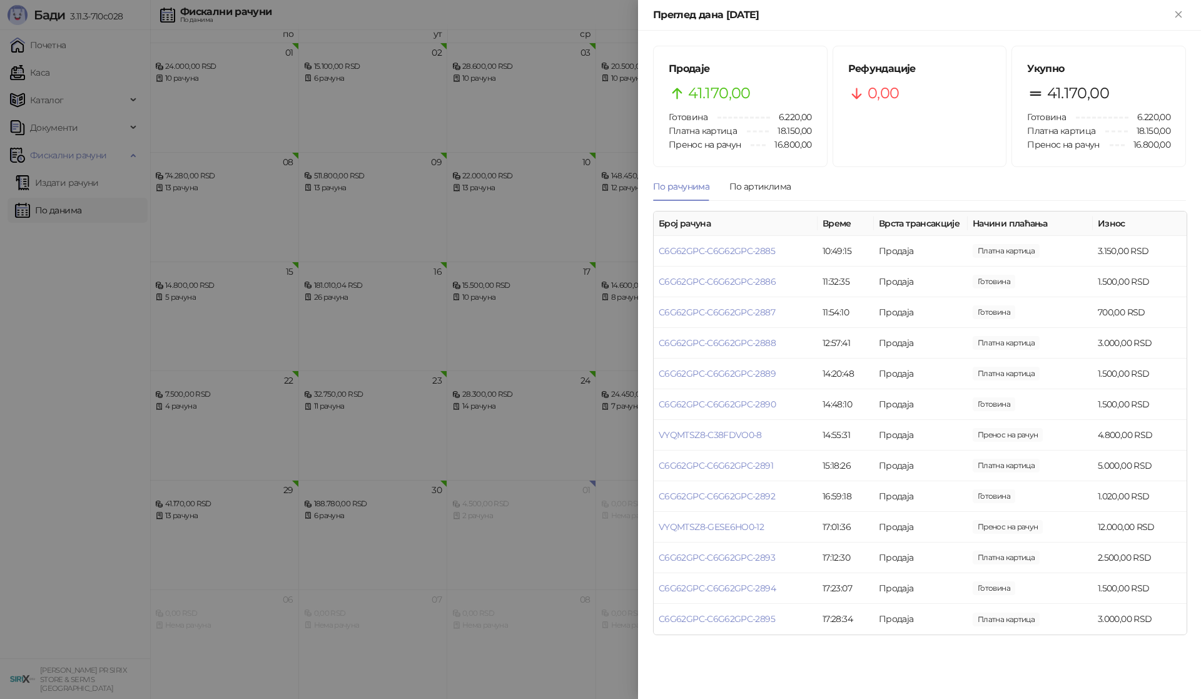
click at [422, 443] on div at bounding box center [600, 349] width 1201 height 699
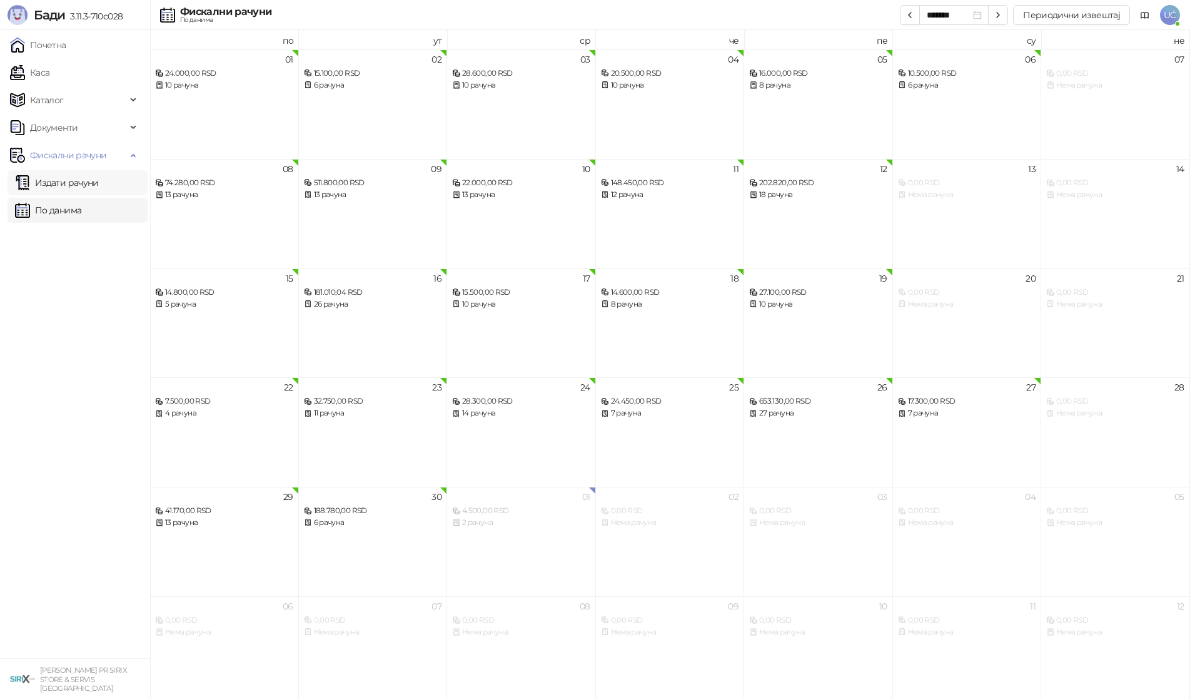
click at [92, 183] on link "Издати рачуни" at bounding box center [57, 182] width 84 height 25
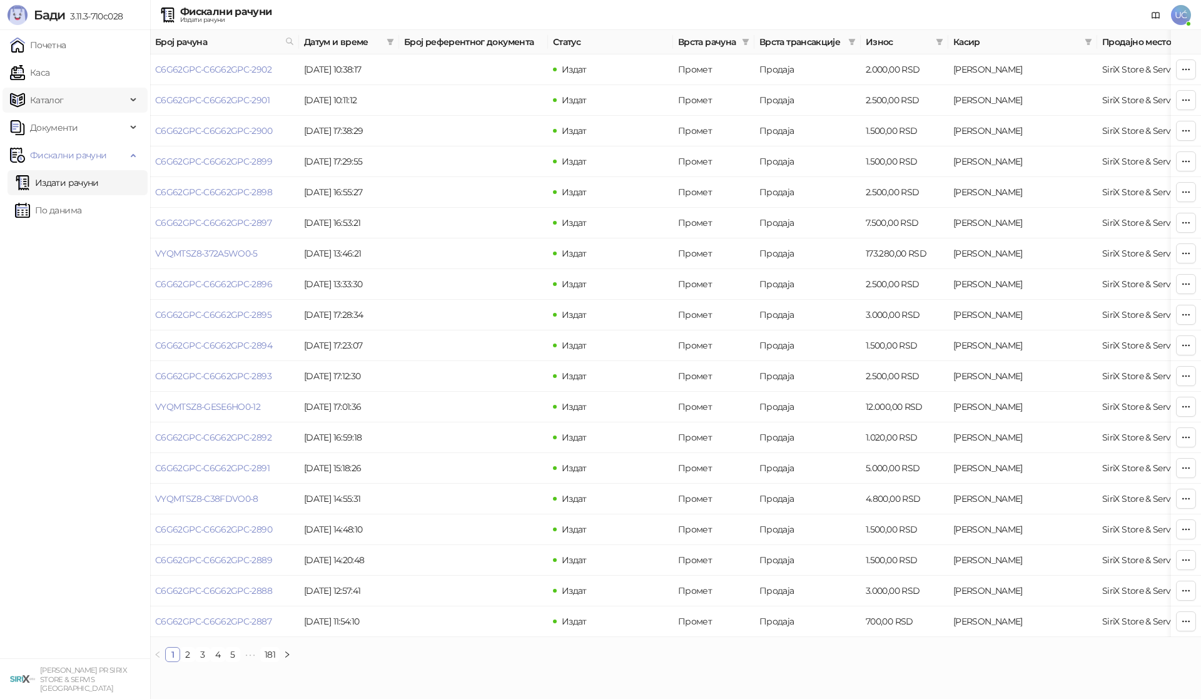
click at [80, 102] on span "Каталог" at bounding box center [68, 100] width 116 height 25
click at [49, 76] on link "Каса" at bounding box center [29, 72] width 39 height 25
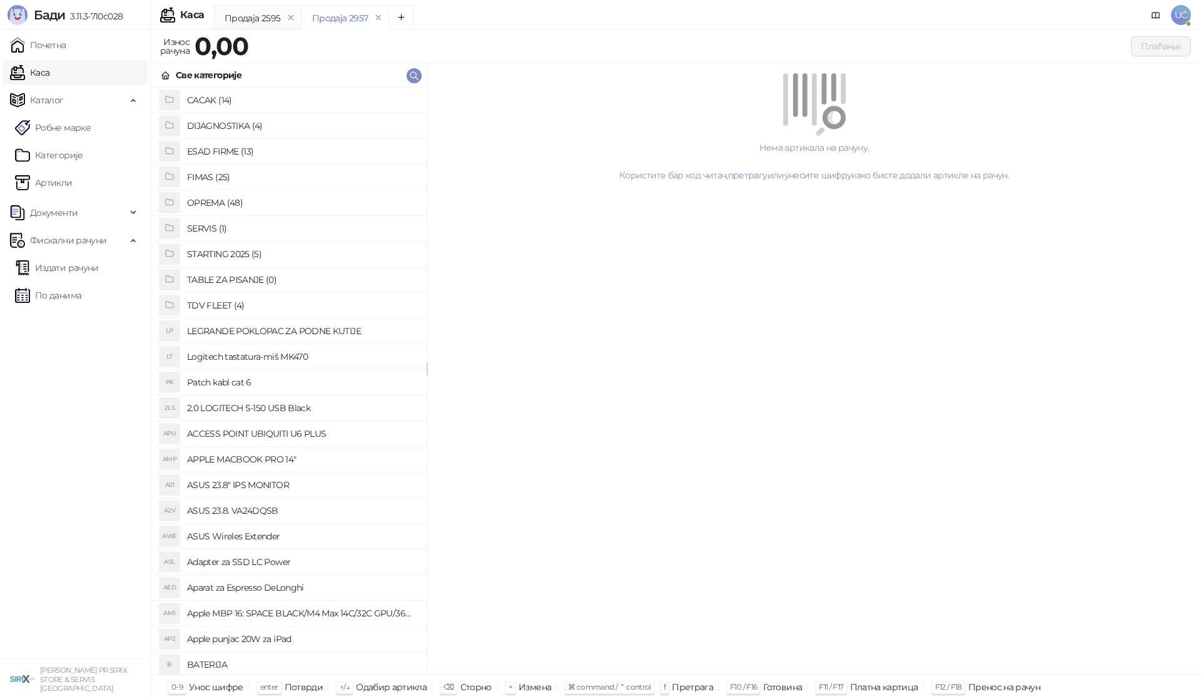
click at [199, 206] on h4 "OPREMA (48)" at bounding box center [302, 203] width 230 height 20
